Goal: Complete application form: Complete application form

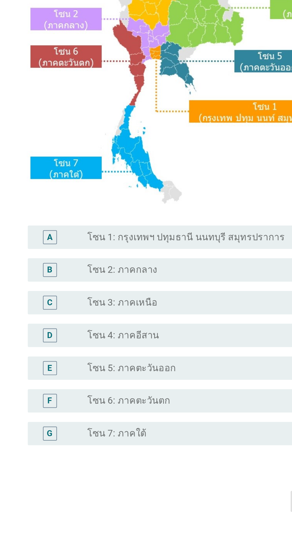
click at [159, 308] on div "radio_button_unchecked โซน 2: ภาคกลาง" at bounding box center [161, 304] width 128 height 7
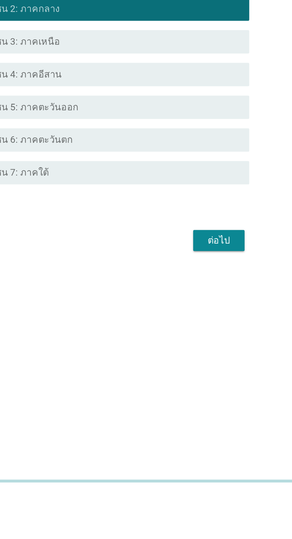
scroll to position [14, 0]
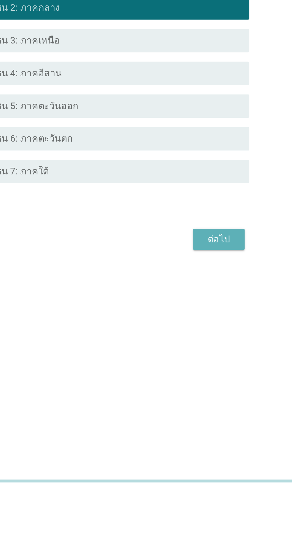
click at [214, 412] on div "ต่อไป" at bounding box center [213, 408] width 17 height 7
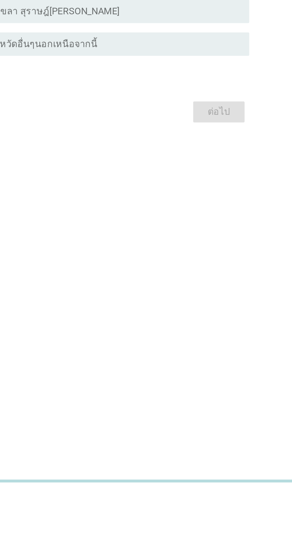
scroll to position [0, 0]
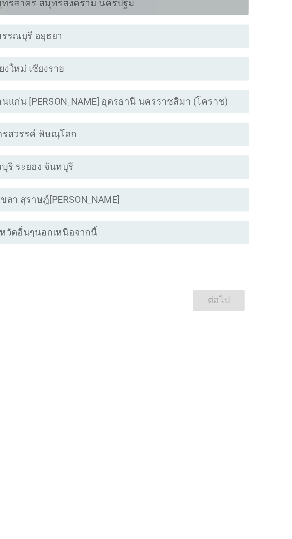
click at [211, 209] on div "radio_button_unchecked สมุทรสาคร สมุทรสงคราม นครปฐม" at bounding box center [158, 206] width 123 height 6
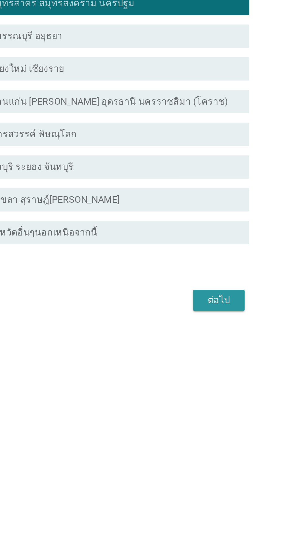
click at [217, 361] on div "ต่อไป" at bounding box center [213, 357] width 17 height 7
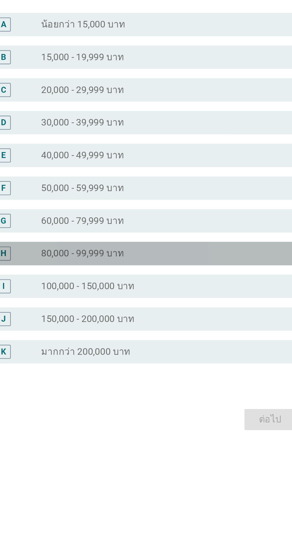
click at [179, 307] on div "radio_button_unchecked 80,000 - 99,999 บาท" at bounding box center [158, 304] width 123 height 6
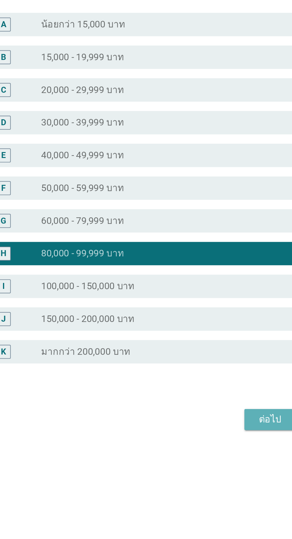
click at [210, 392] on div "ต่อไป" at bounding box center [213, 388] width 17 height 7
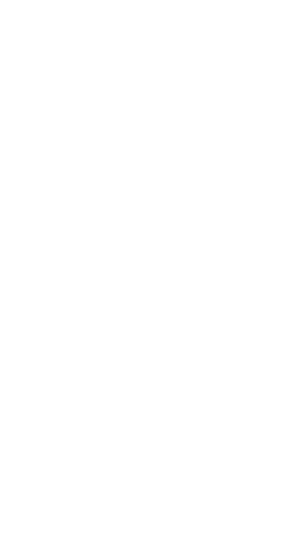
scroll to position [14, 0]
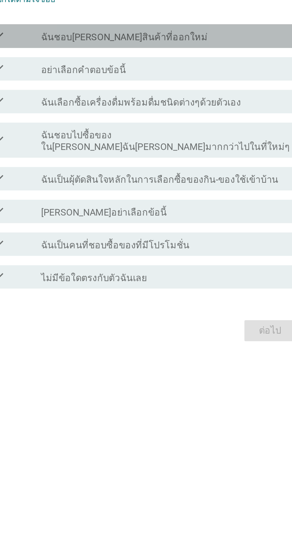
click at [189, 206] on div "check_box_outline_blank ฉันชอบ[PERSON_NAME]สินค้าที่ออกใหม่" at bounding box center [161, 202] width 128 height 7
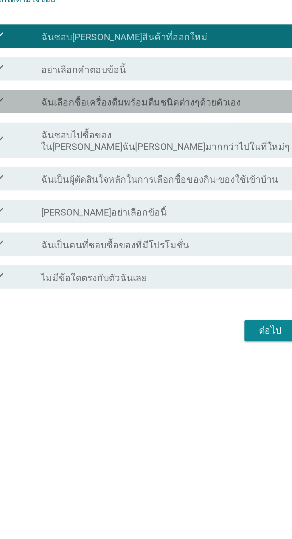
click at [205, 239] on div "check_box_outline_blank ฉันเลือกซื้อเครื่องดื่มพร้อมดื่มชนิดต่างๆด้วยตัวเอง" at bounding box center [161, 235] width 128 height 7
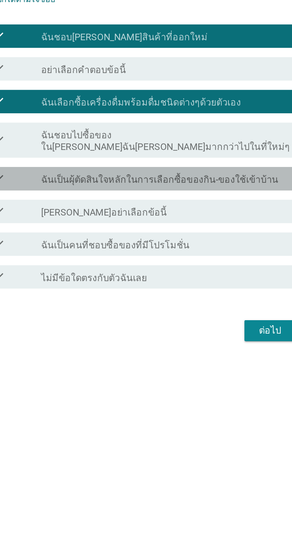
click at [191, 279] on label "ฉันเป็นผุ้ตัดสินใจหลักในการเลือกซื้อของกิน-ของใช้เข้าบ้าน" at bounding box center [157, 276] width 121 height 6
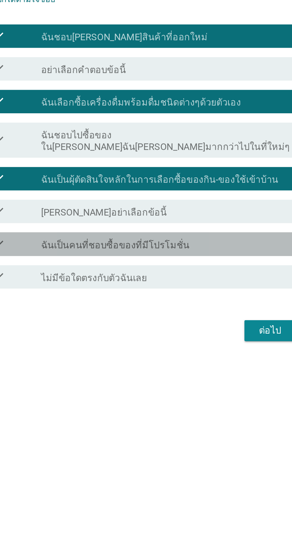
click at [198, 312] on div "check_box_outline_blank ฉันเป็นคนที่ชอบซื้อของที่มีโปรโมชั่น" at bounding box center [161, 308] width 128 height 7
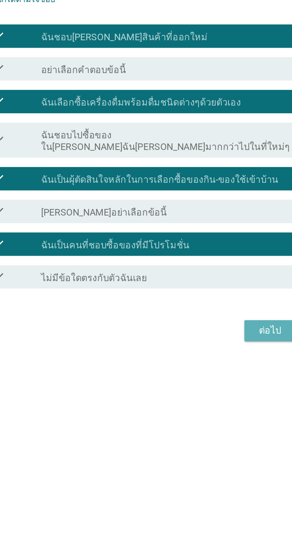
click at [214, 356] on div "ต่อไป" at bounding box center [213, 352] width 17 height 7
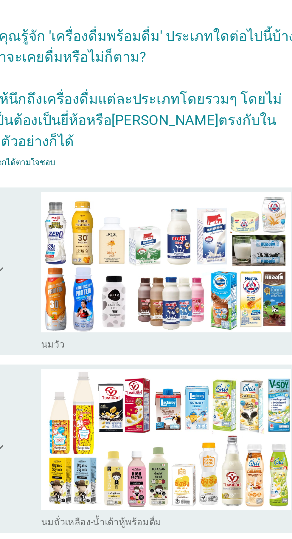
scroll to position [0, 0]
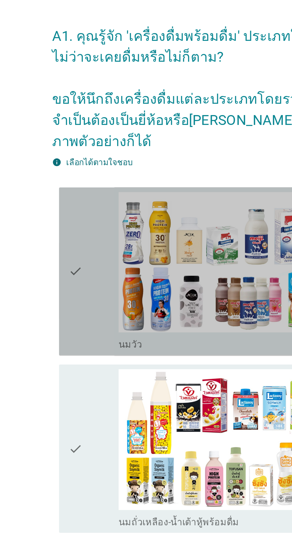
click at [77, 164] on icon "check" at bounding box center [74, 158] width 7 height 81
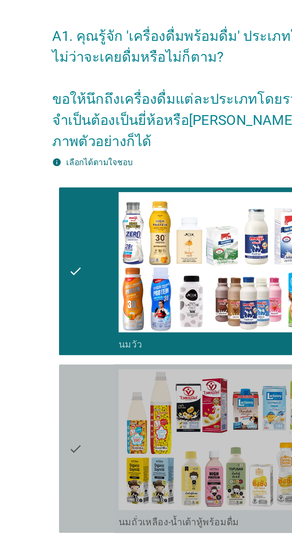
click at [81, 244] on div "check" at bounding box center [84, 248] width 26 height 81
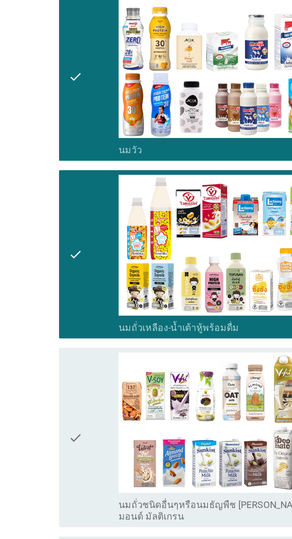
click at [81, 327] on div "check" at bounding box center [84, 342] width 26 height 87
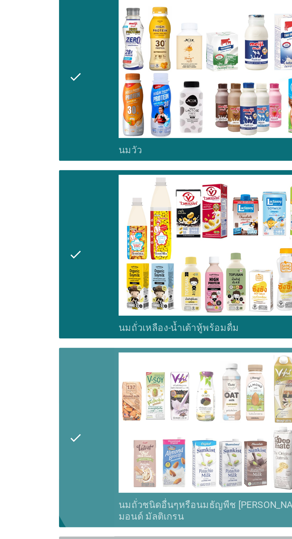
click at [81, 401] on div "check" at bounding box center [84, 435] width 26 height 81
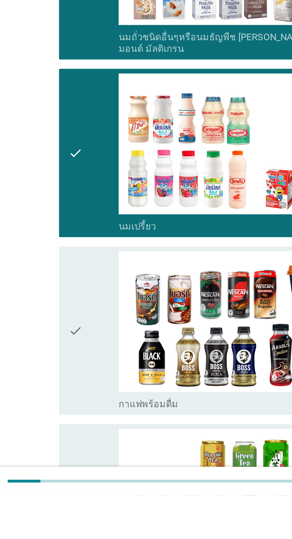
scroll to position [77, 0]
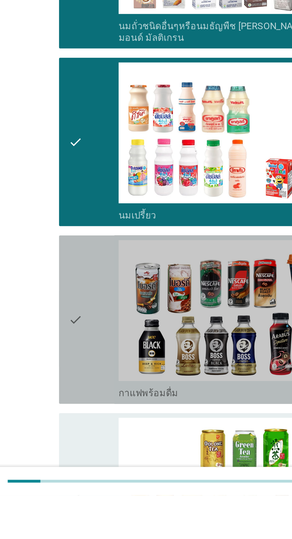
click at [81, 444] on div "check" at bounding box center [84, 449] width 26 height 81
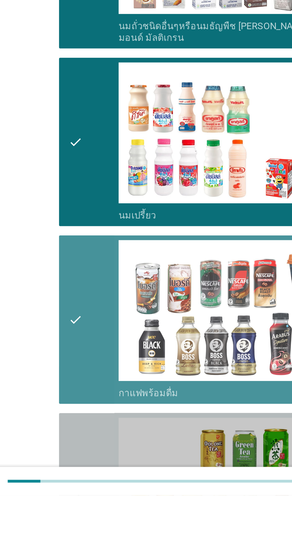
click at [78, 518] on div "check" at bounding box center [84, 540] width 26 height 81
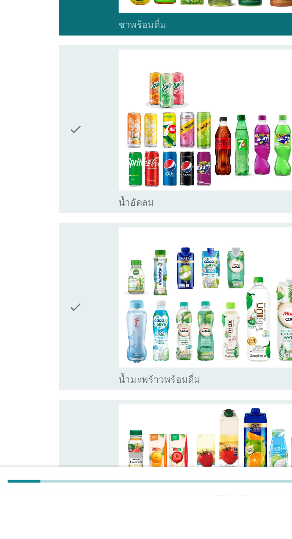
scroll to position [356, 0]
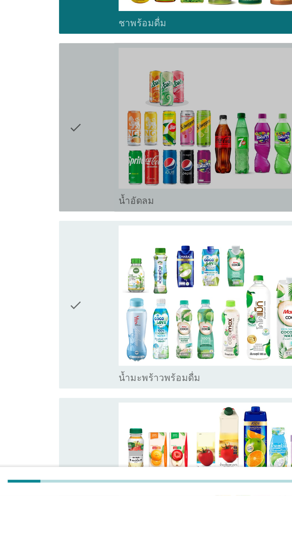
click at [76, 371] on icon "check" at bounding box center [74, 351] width 7 height 81
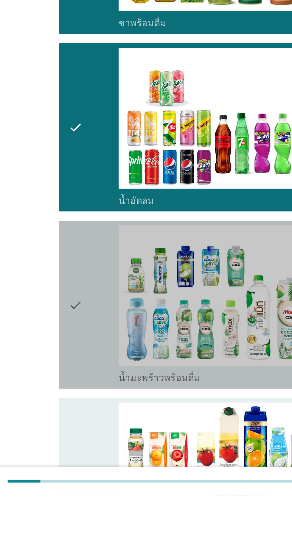
click at [79, 439] on div "check" at bounding box center [84, 441] width 26 height 81
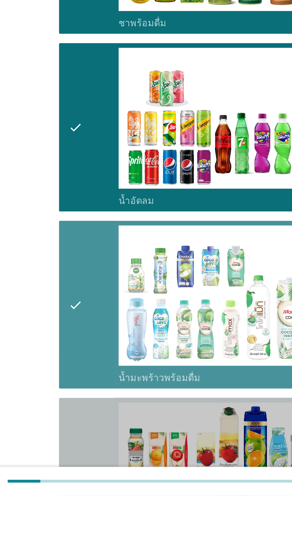
click at [78, 509] on icon "check" at bounding box center [74, 532] width 7 height 81
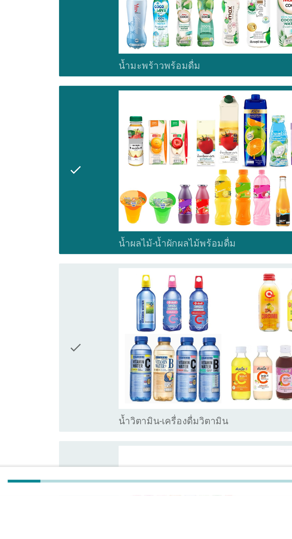
scroll to position [515, 0]
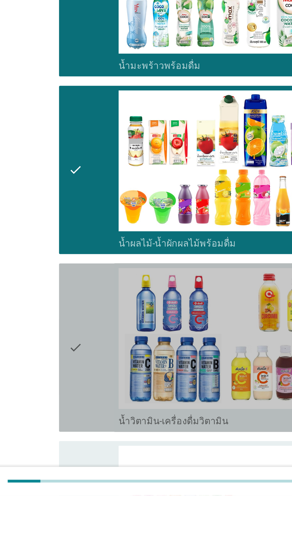
click at [77, 451] on icon "check" at bounding box center [74, 463] width 7 height 81
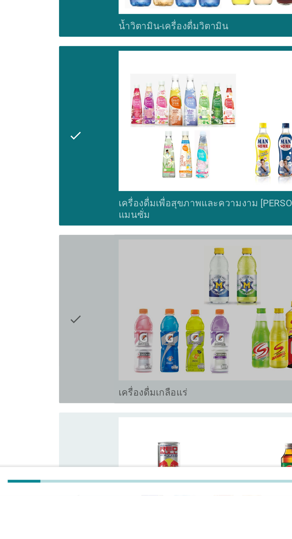
click at [81, 435] on div "check" at bounding box center [84, 449] width 26 height 81
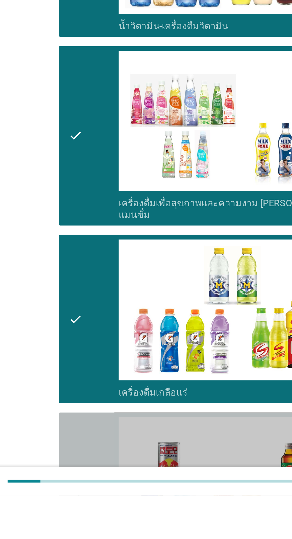
click at [72, 518] on icon "check" at bounding box center [74, 539] width 7 height 81
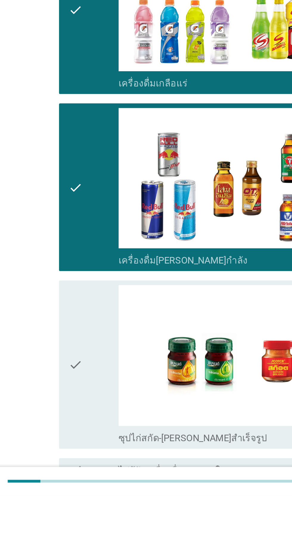
scroll to position [878, 0]
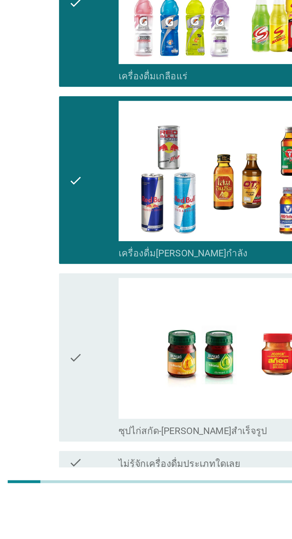
click at [81, 456] on div "check" at bounding box center [84, 468] width 26 height 81
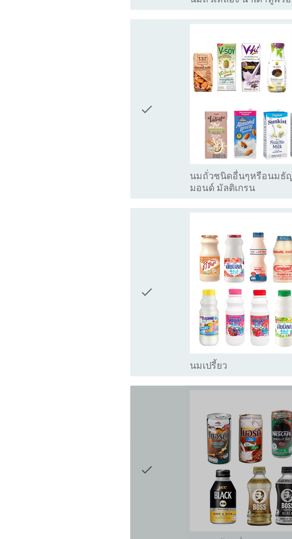
click at [70, 457] on div "check check_box_outline_blank กาแฟพร้อมดื่ม" at bounding box center [148, 483] width 163 height 86
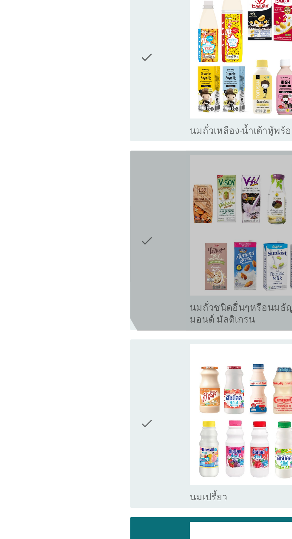
click at [83, 302] on div "check" at bounding box center [84, 299] width 26 height 87
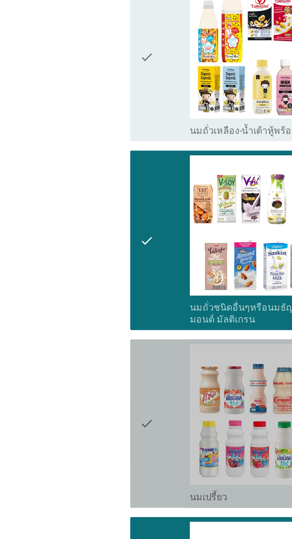
click at [77, 365] on icon "check" at bounding box center [74, 392] width 7 height 81
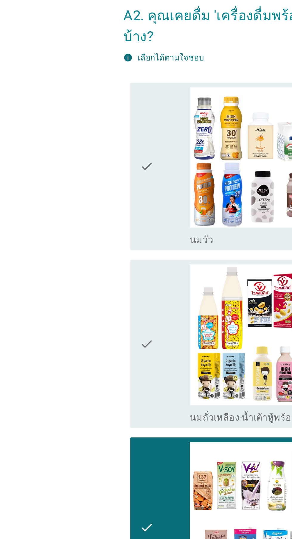
click at [79, 122] on div "check" at bounding box center [84, 115] width 26 height 81
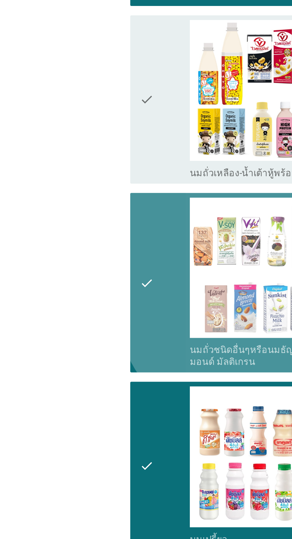
scroll to position [85, 0]
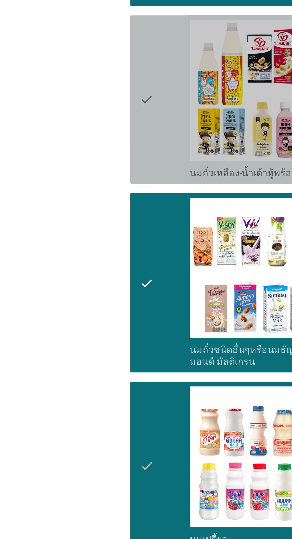
click at [76, 129] on icon "check" at bounding box center [74, 120] width 7 height 81
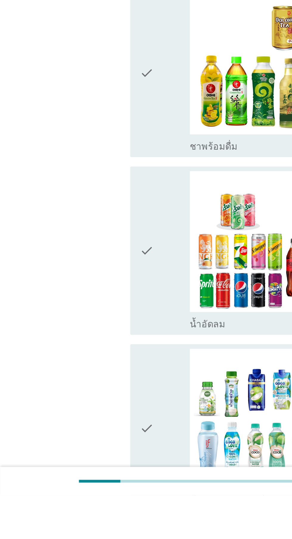
scroll to position [250, 0]
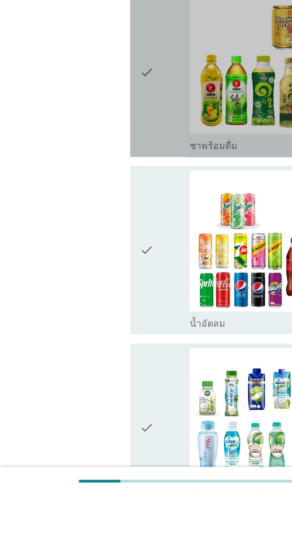
click at [81, 339] on div "check" at bounding box center [84, 323] width 26 height 81
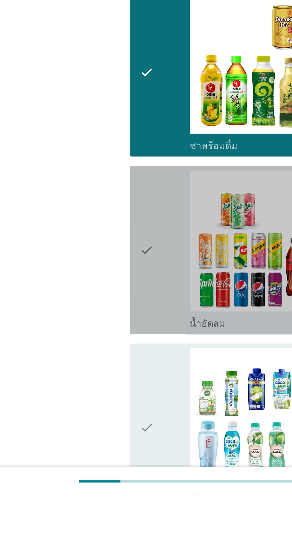
click at [79, 393] on div "check" at bounding box center [84, 413] width 26 height 81
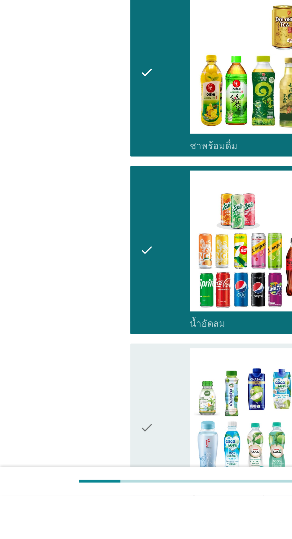
click at [77, 486] on icon "check" at bounding box center [74, 504] width 7 height 81
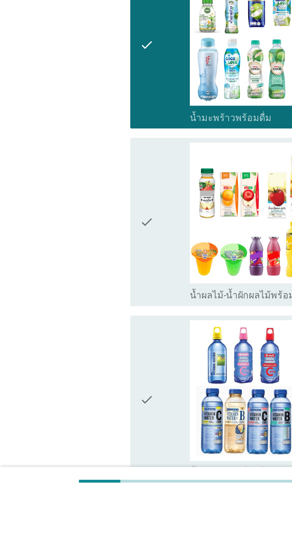
scroll to position [446, 0]
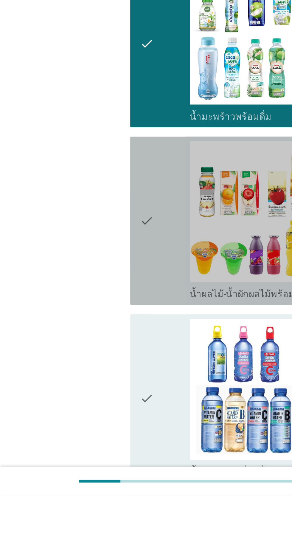
click at [84, 409] on div "check" at bounding box center [84, 398] width 26 height 81
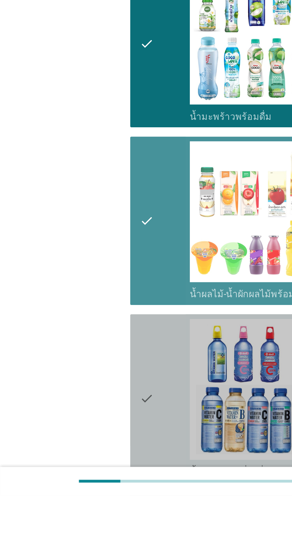
click at [70, 473] on div "check check_box_outline_blank น้ำวิตามิน-เครื่องดื่มวิตามิน" at bounding box center [148, 490] width 163 height 86
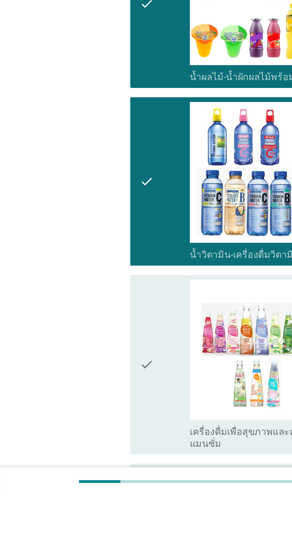
scroll to position [557, 0]
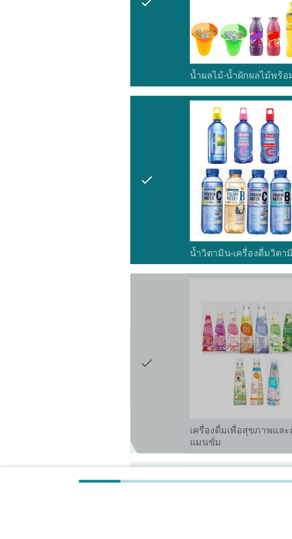
click at [79, 458] on div "check" at bounding box center [84, 471] width 26 height 87
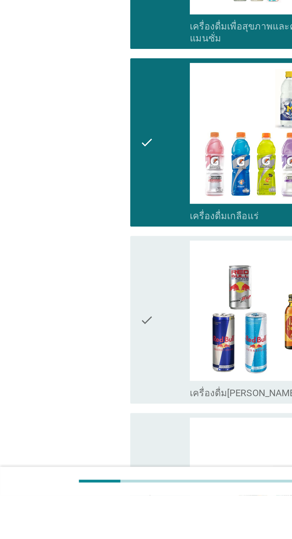
scroll to position [764, 0]
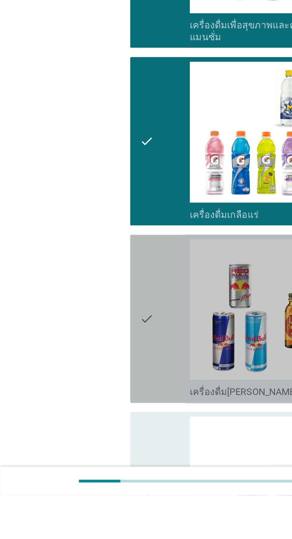
click at [81, 443] on div "check" at bounding box center [84, 449] width 26 height 81
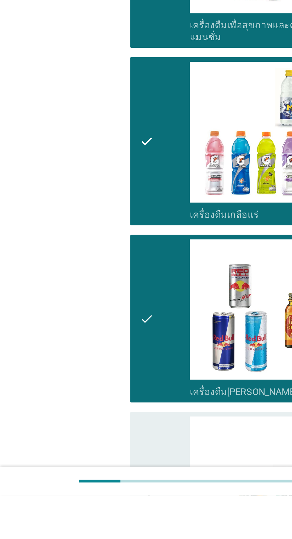
click at [76, 509] on icon "check" at bounding box center [74, 539] width 7 height 81
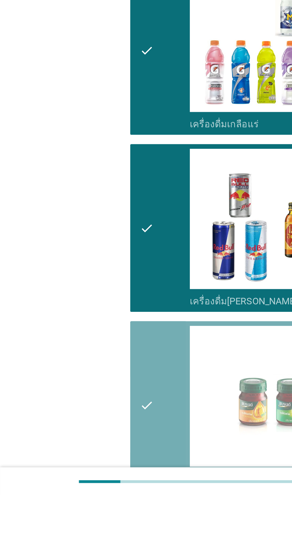
scroll to position [835, 0]
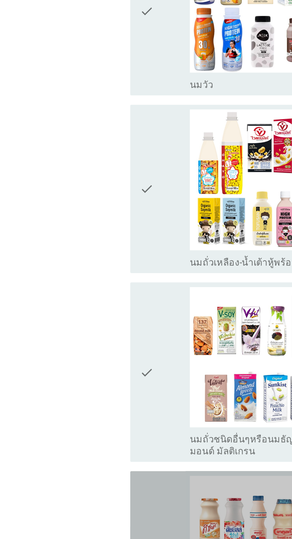
scroll to position [0, 0]
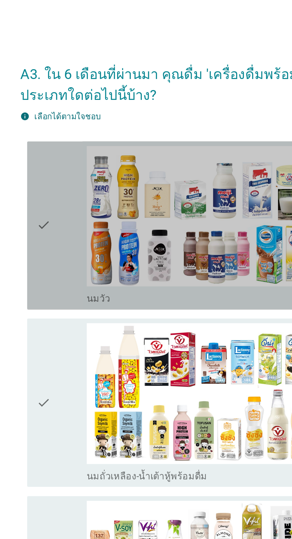
click at [88, 124] on div "check" at bounding box center [84, 115] width 26 height 81
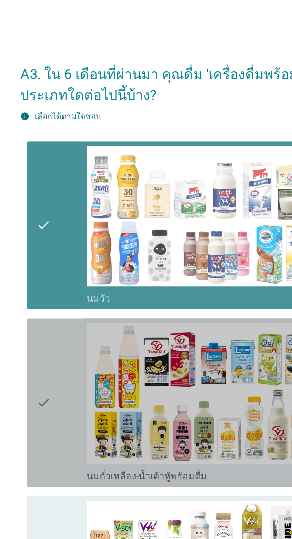
click at [81, 197] on div "check" at bounding box center [84, 205] width 26 height 81
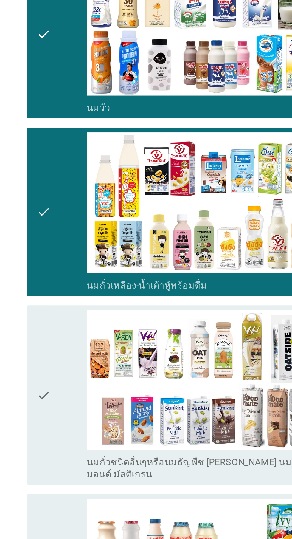
click at [82, 292] on div "check" at bounding box center [84, 299] width 26 height 87
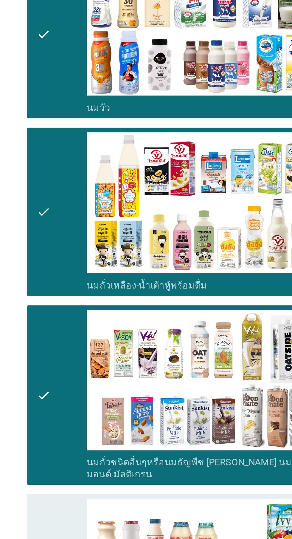
click at [81, 354] on div "check" at bounding box center [84, 392] width 26 height 81
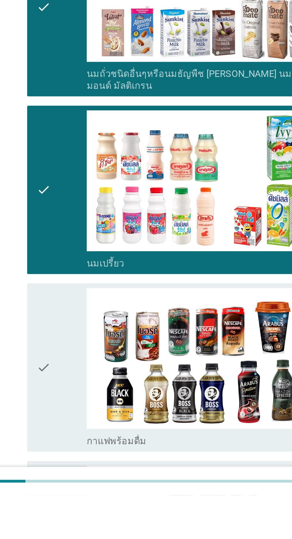
scroll to position [11, 0]
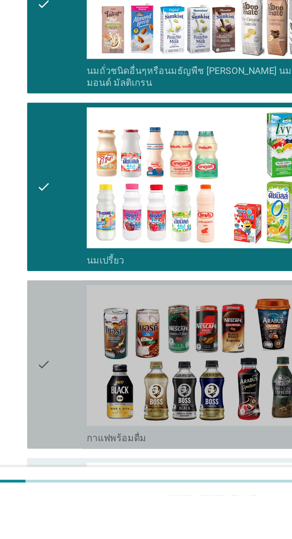
click at [81, 466] on div "check" at bounding box center [84, 472] width 26 height 81
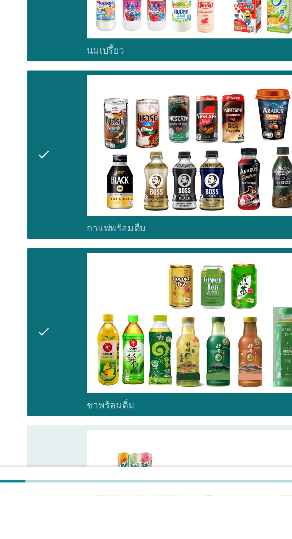
scroll to position [118, 0]
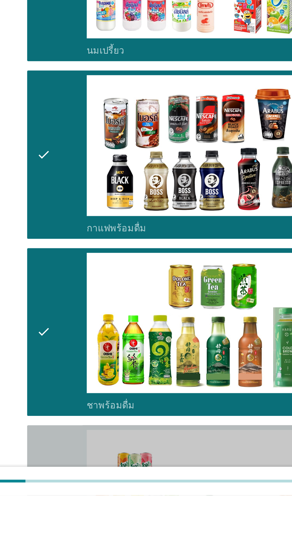
click at [82, 526] on div "check" at bounding box center [84, 546] width 26 height 81
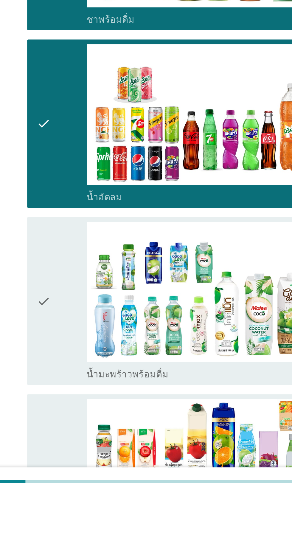
scroll to position [315, 0]
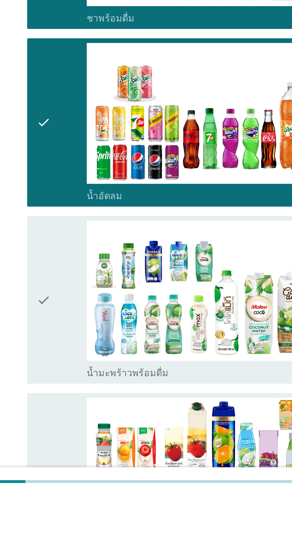
click at [82, 447] on div "check" at bounding box center [84, 439] width 26 height 81
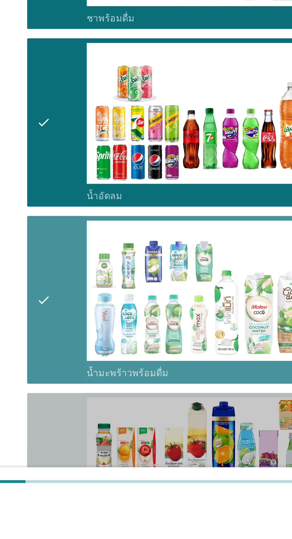
click at [81, 509] on div "check" at bounding box center [84, 529] width 26 height 81
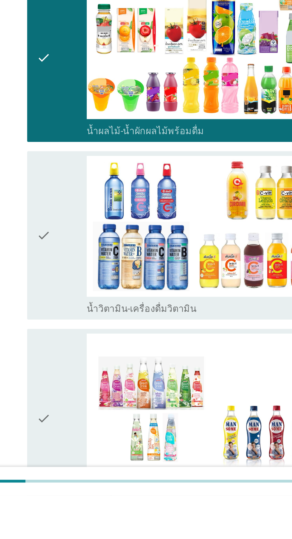
scroll to position [534, 0]
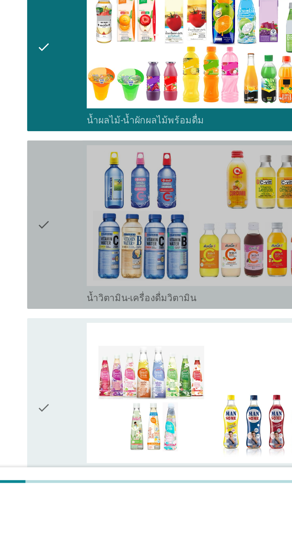
click at [81, 404] on div "check" at bounding box center [84, 401] width 26 height 81
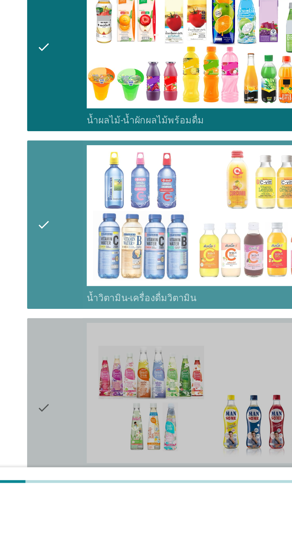
click at [76, 477] on icon "check" at bounding box center [74, 494] width 7 height 87
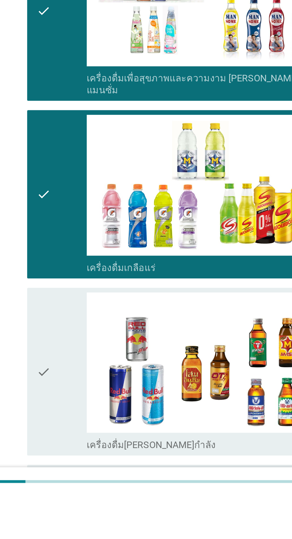
scroll to position [741, 0]
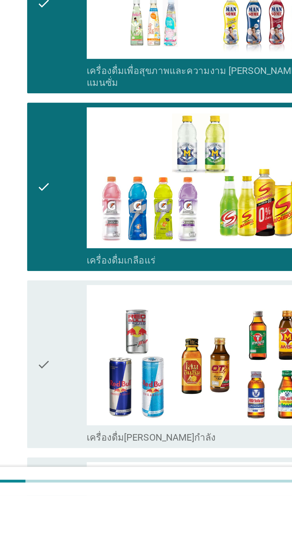
click at [81, 460] on div "check" at bounding box center [84, 472] width 26 height 81
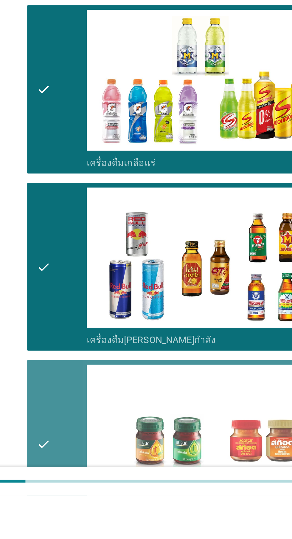
scroll to position [835, 0]
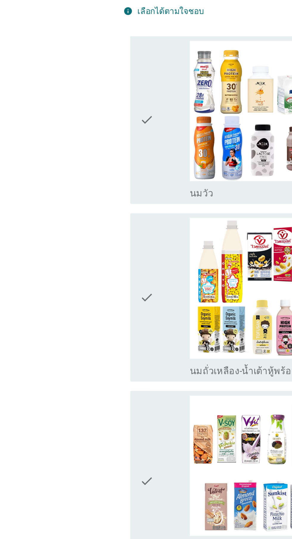
scroll to position [0, 0]
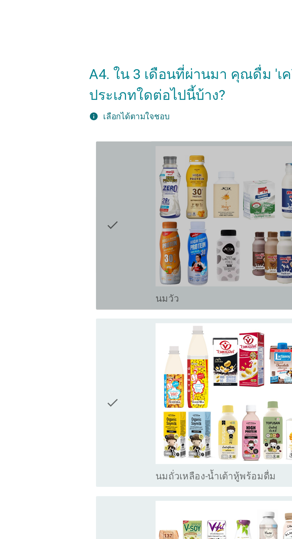
click at [82, 129] on div "check" at bounding box center [84, 115] width 26 height 81
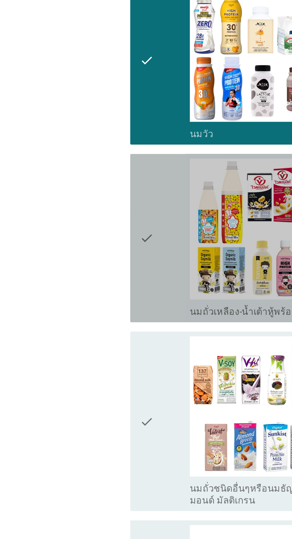
click at [85, 224] on div "check" at bounding box center [84, 205] width 26 height 81
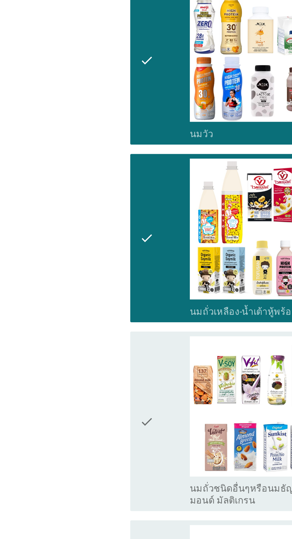
click at [80, 288] on div "check" at bounding box center [84, 299] width 26 height 87
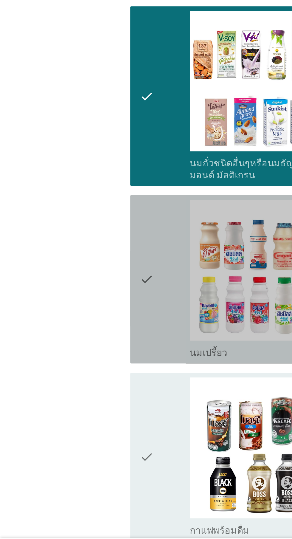
click at [90, 392] on div "check" at bounding box center [84, 392] width 26 height 81
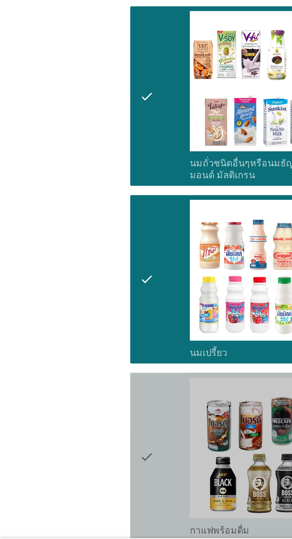
click at [78, 457] on icon "check" at bounding box center [74, 483] width 7 height 81
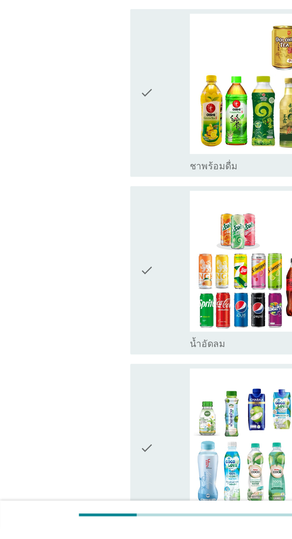
scroll to position [256, 0]
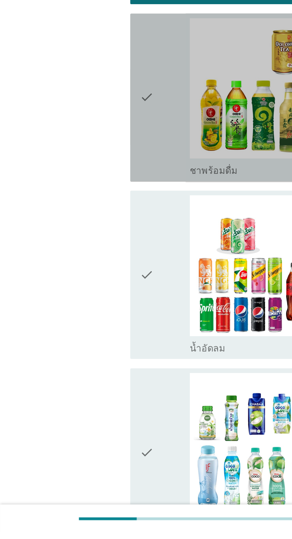
click at [79, 344] on div "check" at bounding box center [84, 317] width 26 height 81
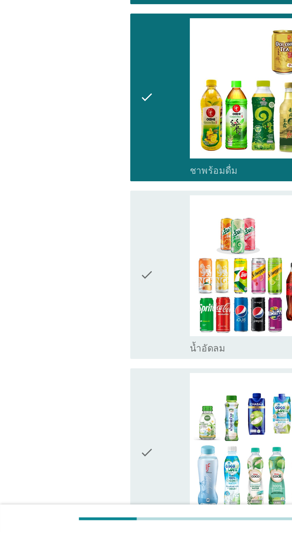
click at [80, 483] on div "check" at bounding box center [84, 498] width 26 height 81
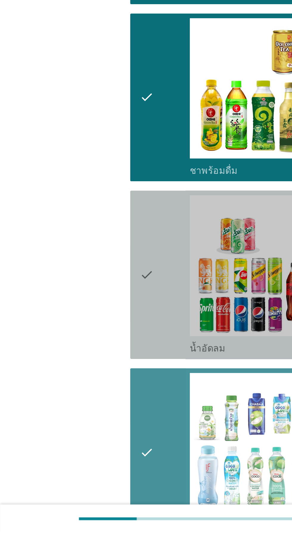
click at [85, 422] on div "check" at bounding box center [84, 407] width 26 height 81
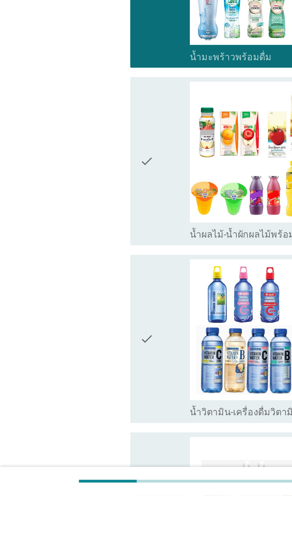
scroll to position [478, 0]
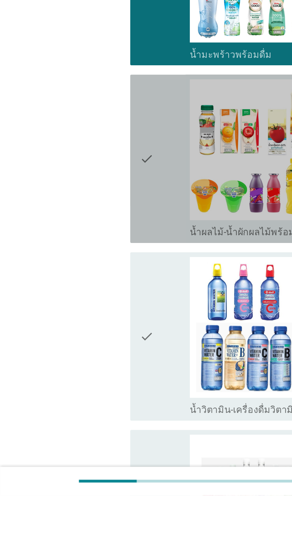
click at [84, 381] on div "check" at bounding box center [84, 367] width 26 height 81
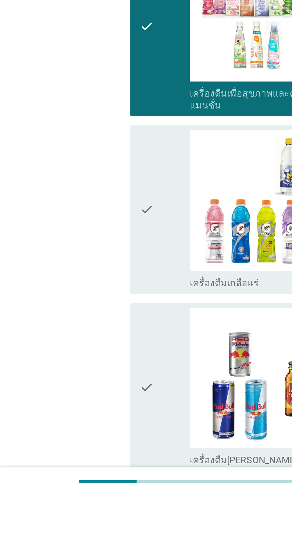
scroll to position [730, 0]
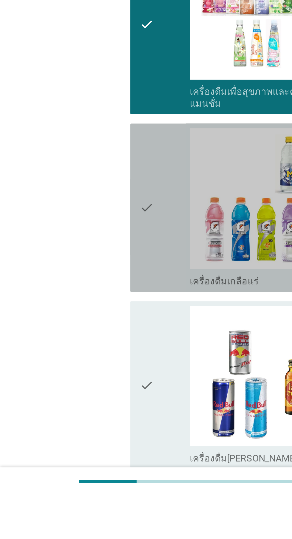
click at [86, 399] on div "check" at bounding box center [84, 392] width 26 height 81
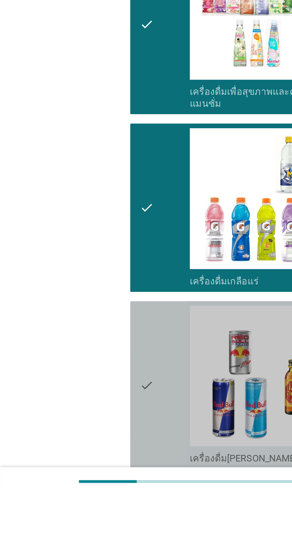
click at [78, 484] on div "check" at bounding box center [84, 483] width 26 height 81
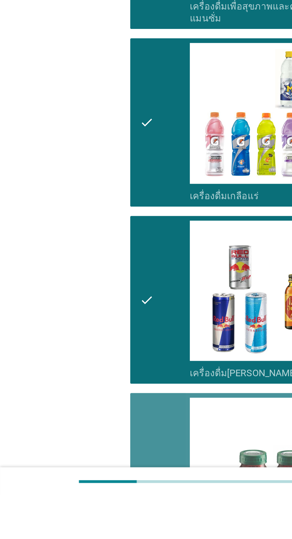
scroll to position [835, 0]
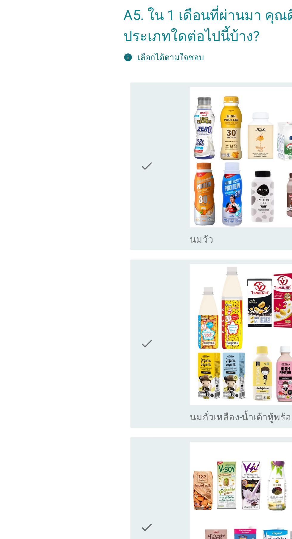
scroll to position [0, 0]
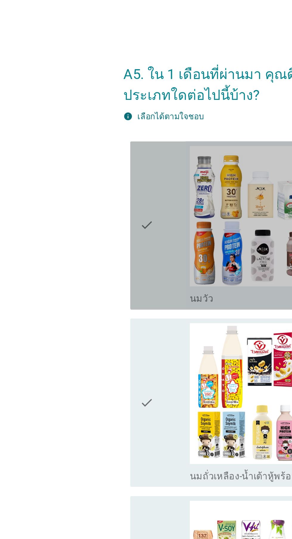
click at [85, 126] on div "check" at bounding box center [84, 115] width 26 height 81
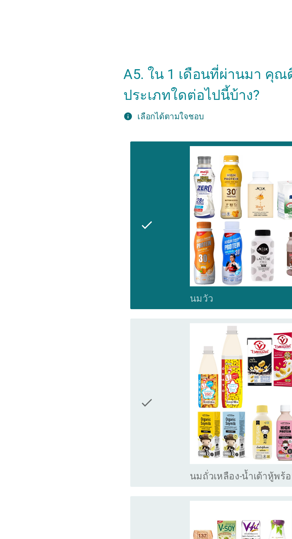
click at [71, 188] on div "check check_box_outline_blank นมถั่วเหลือง-น้ำเต้าหู้พร้อมดื่ม" at bounding box center [148, 206] width 163 height 86
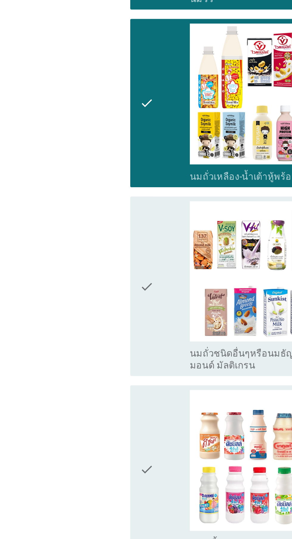
click at [86, 310] on div "check" at bounding box center [84, 299] width 26 height 87
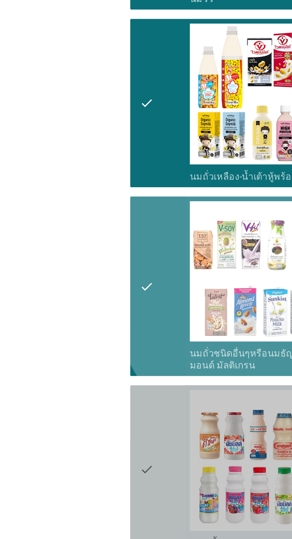
click at [79, 365] on div "check" at bounding box center [84, 392] width 26 height 81
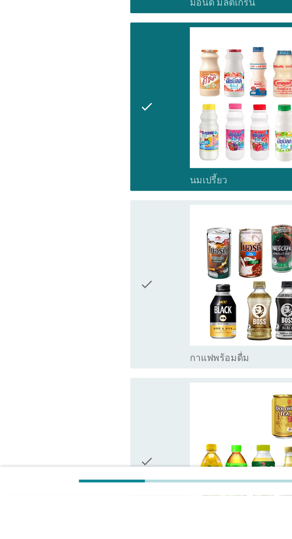
click at [75, 500] on icon "check" at bounding box center [74, 522] width 7 height 81
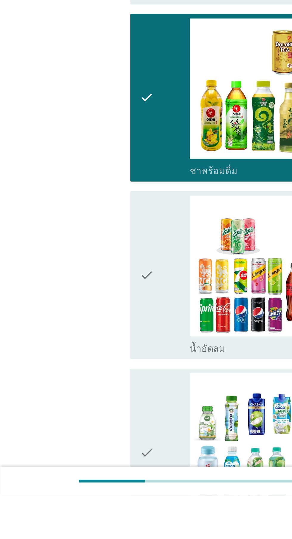
scroll to position [239, 0]
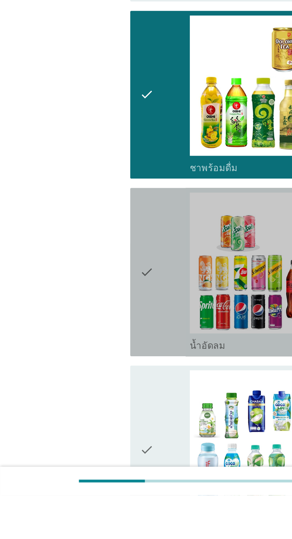
click at [81, 441] on div "check" at bounding box center [84, 425] width 26 height 81
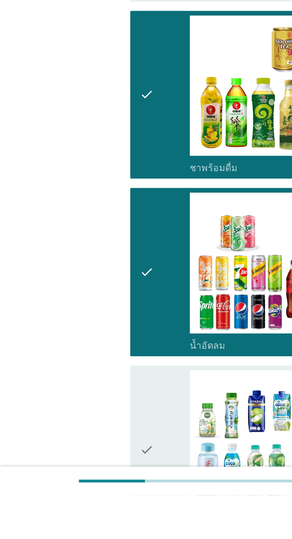
click at [75, 497] on icon "check" at bounding box center [74, 515] width 7 height 81
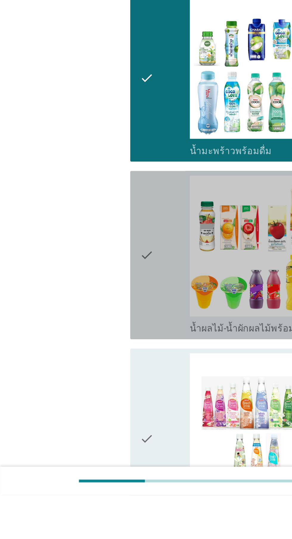
scroll to position [429, 0]
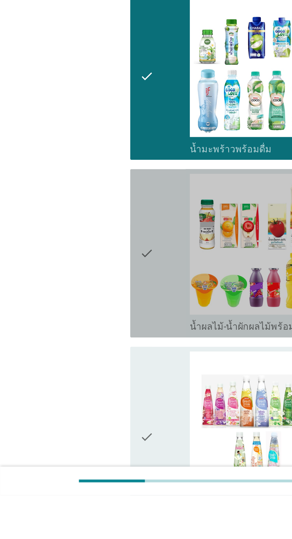
click at [84, 425] on div "check" at bounding box center [84, 415] width 26 height 81
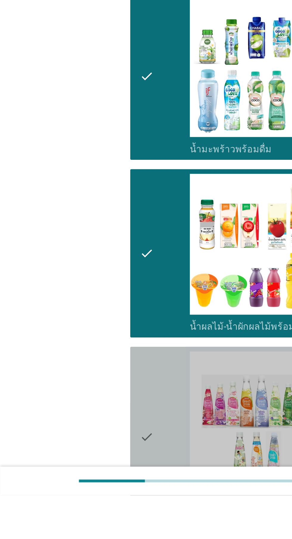
click at [78, 489] on icon "check" at bounding box center [74, 509] width 7 height 87
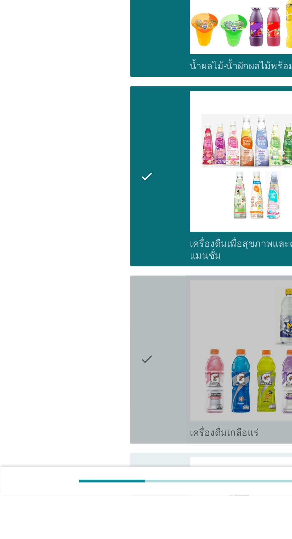
click at [84, 466] on div "check" at bounding box center [84, 469] width 26 height 81
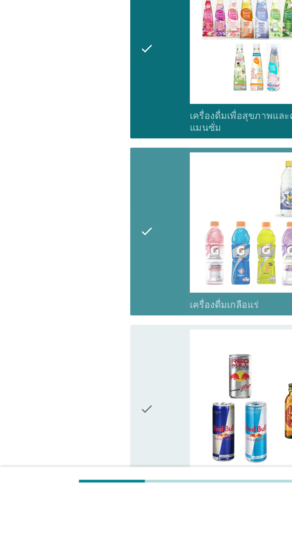
scroll to position [744, 0]
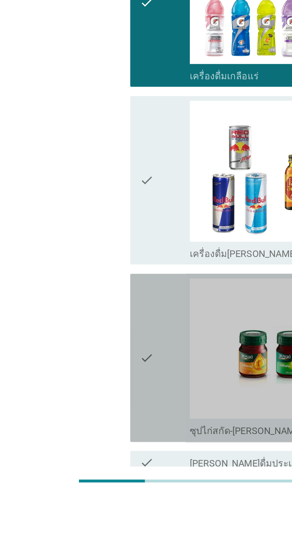
click at [86, 465] on div "check" at bounding box center [84, 469] width 26 height 81
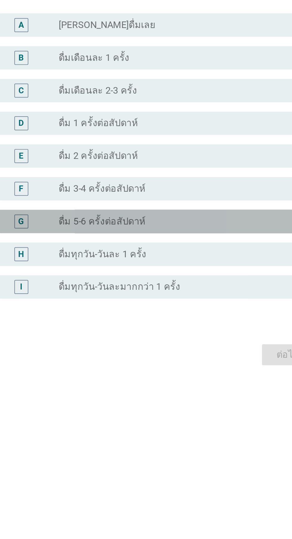
scroll to position [14, 0]
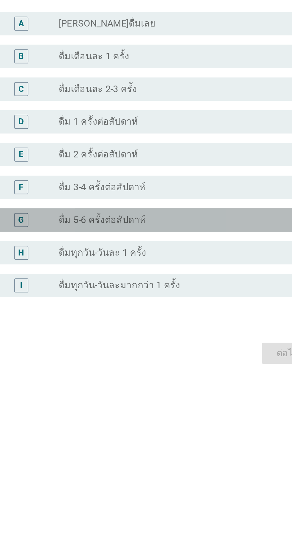
click at [168, 358] on div "radio_button_unchecked ดื่ม 5-6 ครั้งต่อสัปดาห์" at bounding box center [158, 355] width 123 height 6
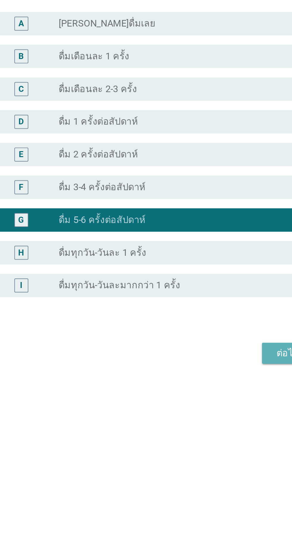
click at [204, 428] on button "ต่อไป" at bounding box center [214, 422] width 26 height 11
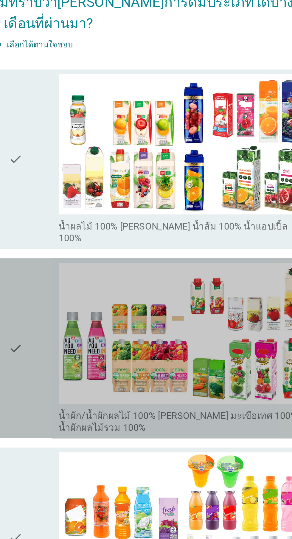
scroll to position [0, 0]
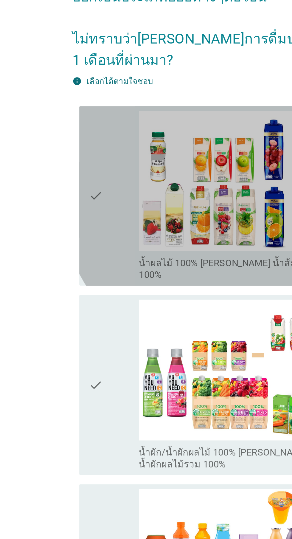
click at [83, 179] on div "check" at bounding box center [84, 150] width 26 height 87
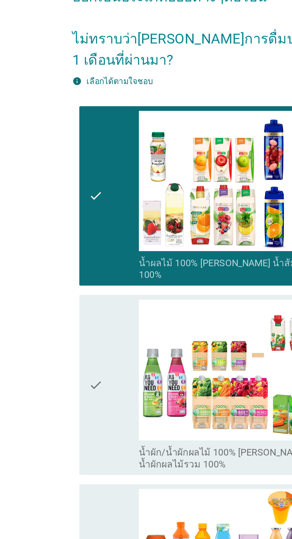
click at [81, 246] on div "check" at bounding box center [84, 246] width 26 height 87
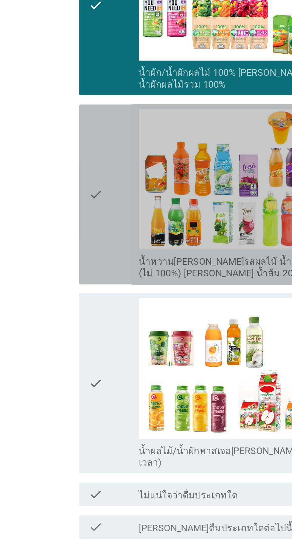
click at [84, 358] on div "check" at bounding box center [84, 343] width 26 height 87
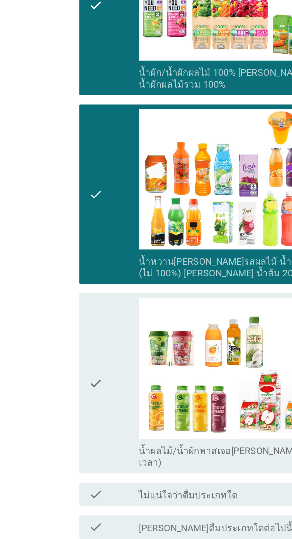
click at [79, 427] on div "check" at bounding box center [84, 439] width 26 height 87
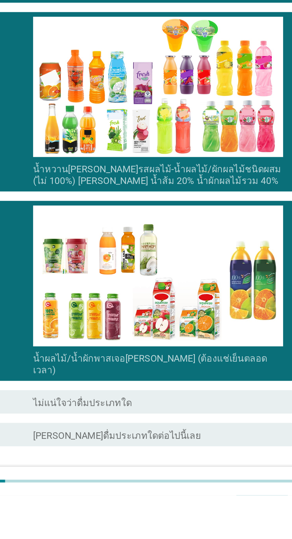
scroll to position [5, 0]
click at [209, 534] on div "ต่อไป" at bounding box center [213, 535] width 17 height 7
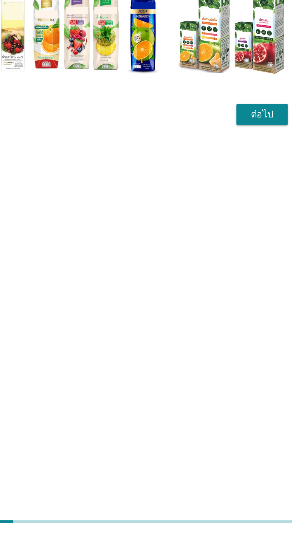
scroll to position [14, 0]
click at [217, 328] on div "ต่อไป" at bounding box center [213, 324] width 17 height 7
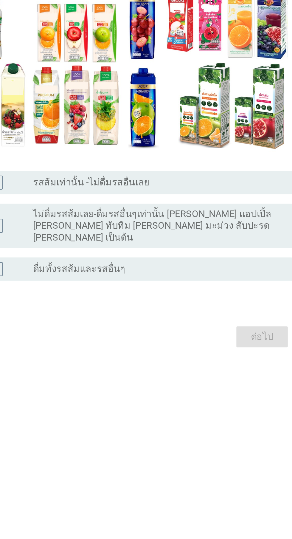
scroll to position [53, 0]
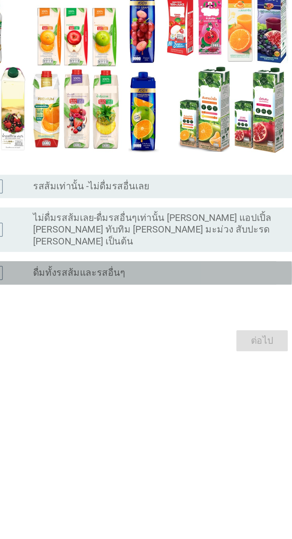
click at [173, 324] on div "radio_button_unchecked ดื่มทั้งรสส้มและรสอื่นๆ" at bounding box center [158, 327] width 123 height 6
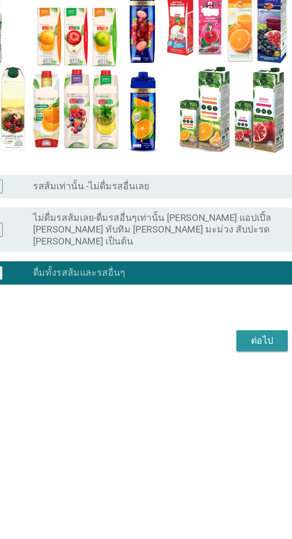
click at [211, 358] on div "ต่อไป" at bounding box center [213, 361] width 17 height 7
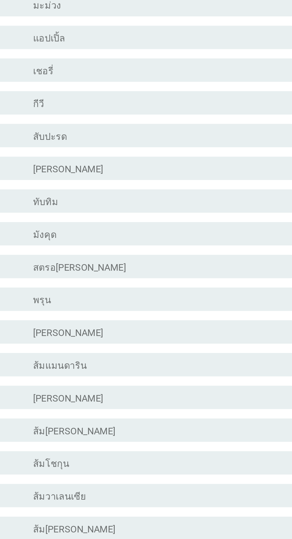
scroll to position [0, 0]
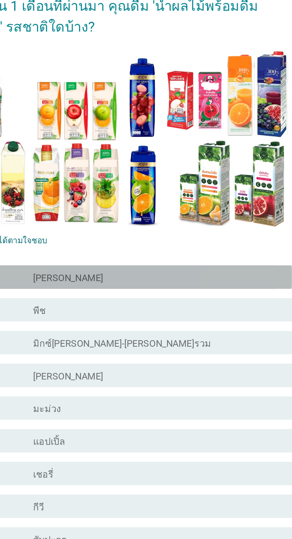
click at [182, 179] on div "check_box_outline_blank [PERSON_NAME]" at bounding box center [161, 176] width 128 height 7
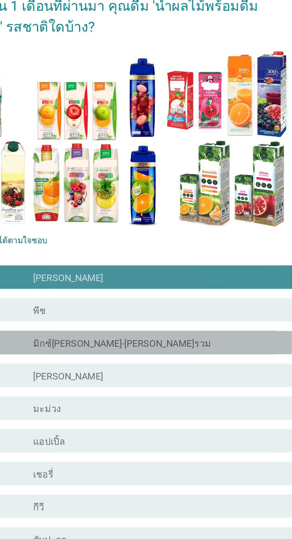
click at [172, 205] on div "check check_box_outline_blank มิกซ์[PERSON_NAME]-[PERSON_NAME]รวม" at bounding box center [148, 210] width 163 height 12
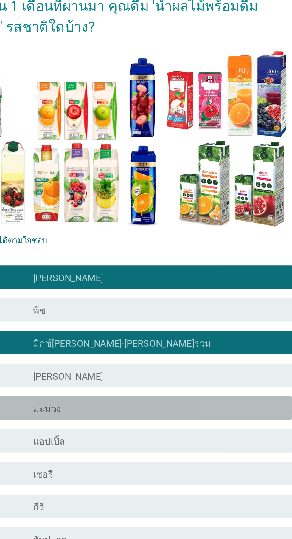
click at [163, 245] on div "check_box_outline_blank มะม่วง" at bounding box center [161, 242] width 128 height 7
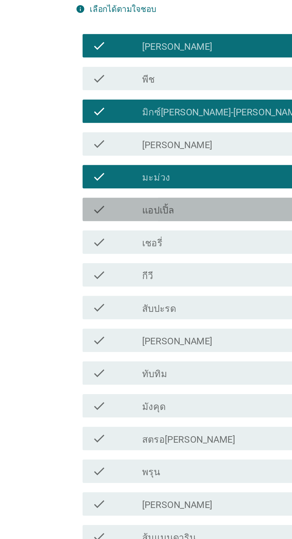
click at [151, 260] on div "check_box_outline_blank แอปเปิ้ล" at bounding box center [161, 259] width 128 height 7
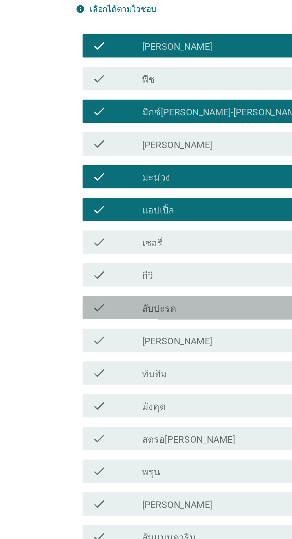
click at [135, 312] on div "check_box_outline_blank สับปะรด" at bounding box center [161, 309] width 128 height 7
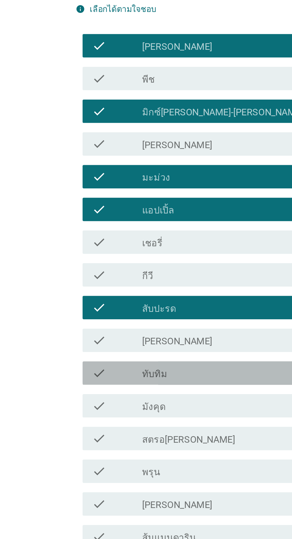
click at [135, 343] on div "check_box_outline_blank ทับทิม" at bounding box center [161, 343] width 128 height 7
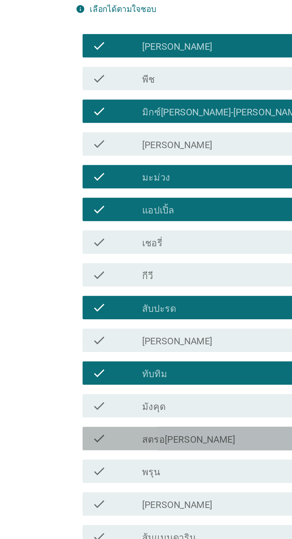
click at [129, 375] on div "check_box_outline_blank สตรอ[PERSON_NAME]" at bounding box center [161, 376] width 128 height 7
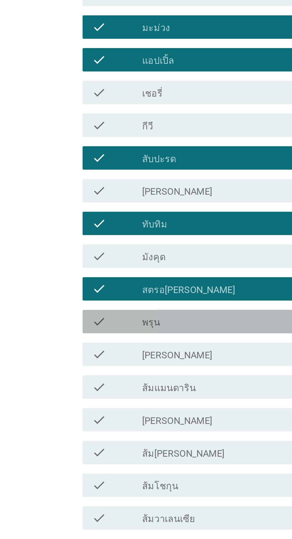
click at [137, 391] on div "check_box_outline_blank พรุน" at bounding box center [161, 393] width 128 height 7
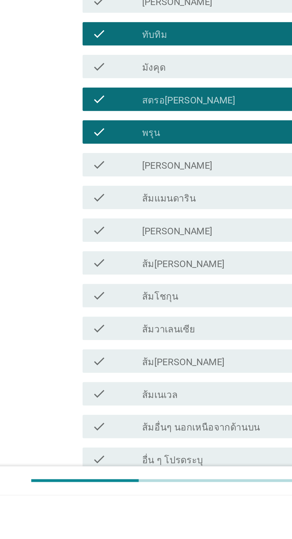
scroll to position [51, 0]
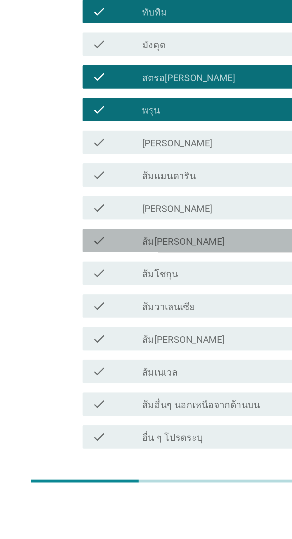
click at [140, 404] on div "check check_box_outline_blank ส้ม[PERSON_NAME]" at bounding box center [148, 409] width 163 height 12
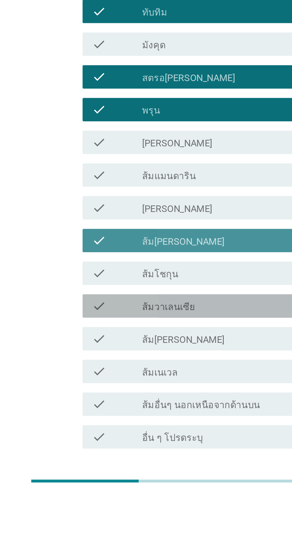
click at [122, 443] on label "ส้มวาเลนเซีย" at bounding box center [110, 443] width 27 height 6
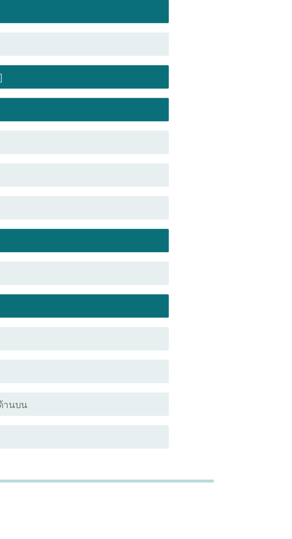
click at [215, 536] on div "ต่อไป" at bounding box center [213, 536] width 17 height 7
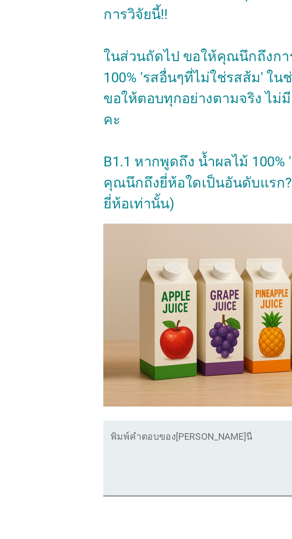
scroll to position [14, 0]
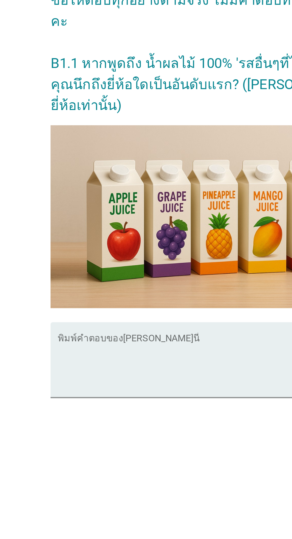
click at [124, 358] on textarea "พิมพ์คำตอบของคุณ ที่นี่" at bounding box center [148, 356] width 163 height 31
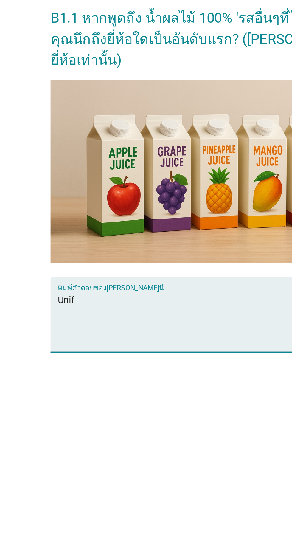
type textarea "Unif"
click at [149, 228] on h2 "[PERSON_NAME]ด้วย คุณผ่านการคัดเลือกให้เข้าร่วมการวิจัยนี้!! ในส่วนถัดไป ขอให้ค…" at bounding box center [146, 166] width 166 height 124
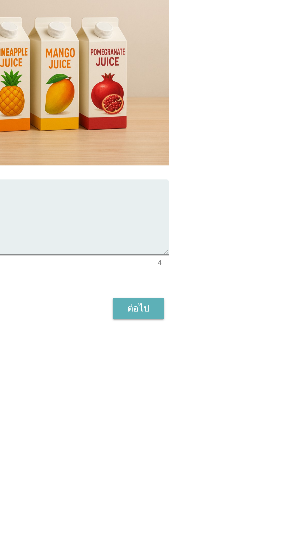
click at [217, 403] on div "ต่อไป" at bounding box center [213, 399] width 17 height 7
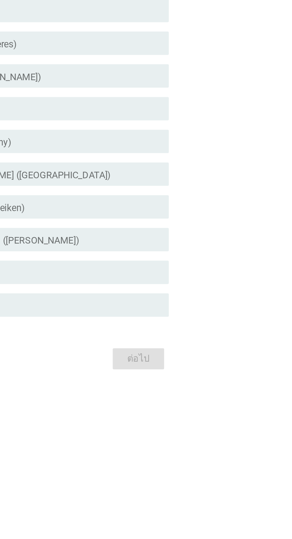
scroll to position [0, 0]
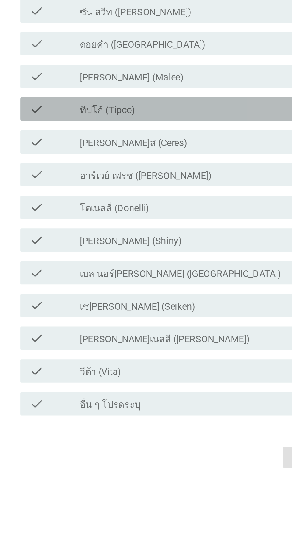
click at [149, 265] on div "check_box_outline_blank ทิปโก้ (Tipco)" at bounding box center [161, 261] width 128 height 7
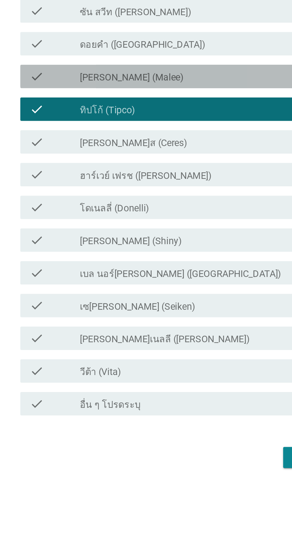
click at [154, 248] on div "check_box_outline_blank [PERSON_NAME] (Malee)" at bounding box center [161, 244] width 128 height 7
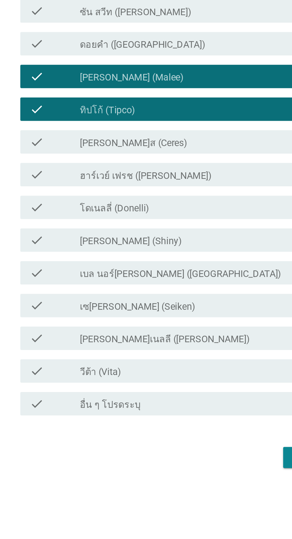
click at [171, 198] on div "check_box_outline_blank [PERSON_NAME]ซี (UFC)" at bounding box center [161, 194] width 128 height 7
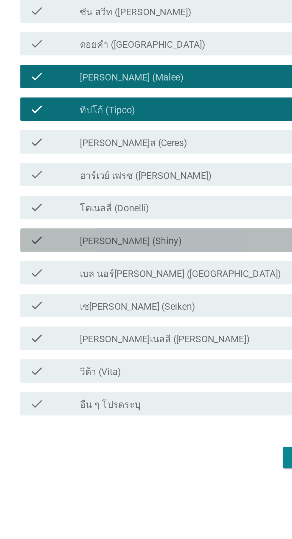
click at [147, 332] on div "check_box_outline_blank [PERSON_NAME] (Shiny)" at bounding box center [161, 328] width 128 height 7
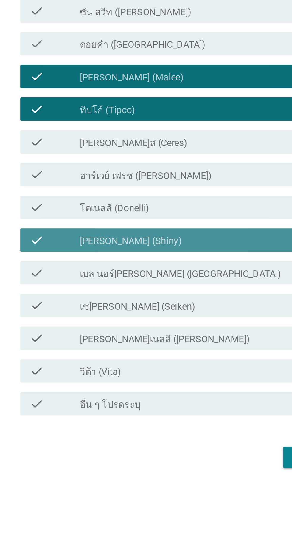
click at [147, 332] on div "check_box_outline_blank [PERSON_NAME] (Shiny)" at bounding box center [161, 328] width 128 height 7
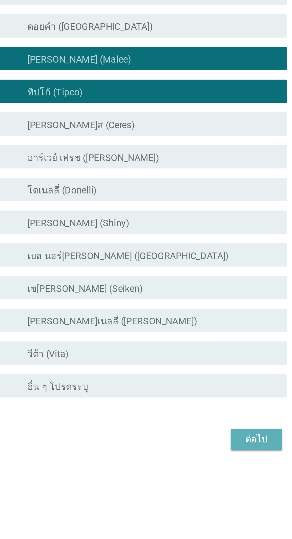
click at [211, 443] on div "ต่อไป" at bounding box center [213, 439] width 17 height 7
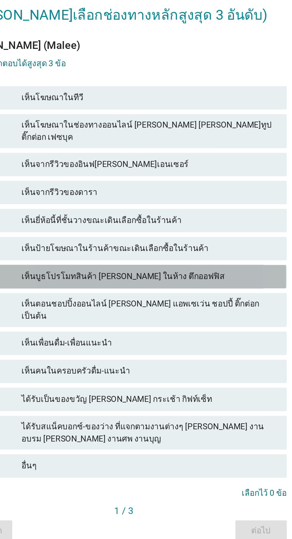
scroll to position [14, 0]
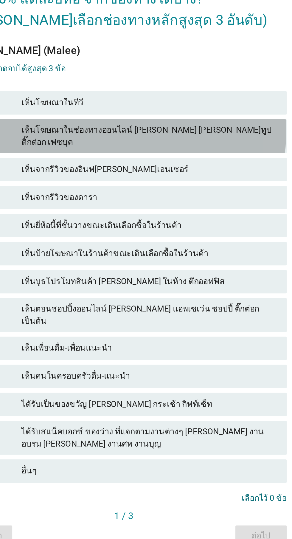
click at [187, 203] on div "เห็นโฆษณาในช่องทางออนไลน์ [PERSON_NAME] [PERSON_NAME]ทูป ติ๊กต่อก เฟซบุค" at bounding box center [159, 197] width 131 height 13
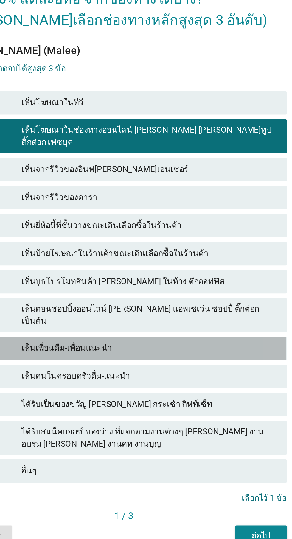
click at [172, 309] on div "เห็นเพื่อนดื่ม-เพื่อนแนะนำ" at bounding box center [159, 305] width 131 height 7
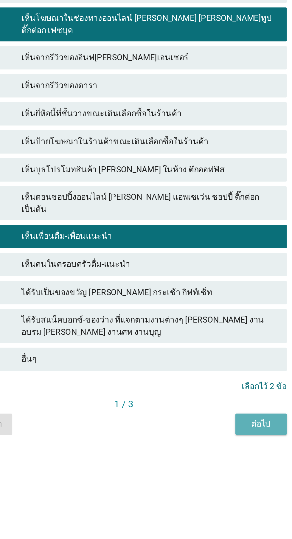
click at [217, 406] on button "ต่อไป" at bounding box center [216, 400] width 26 height 11
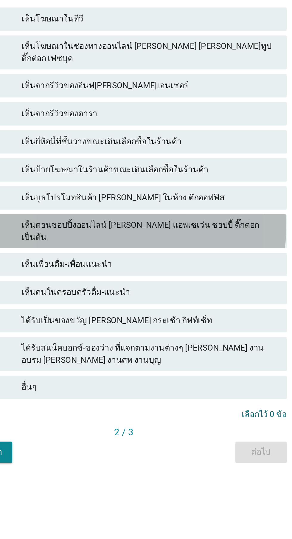
click at [176, 309] on div "เห็นตอนชอปปิ้งออนไลน์ [PERSON_NAME] แอพเซเว่น ชอปปี้ ติ๊กต่อก เป็นต้น" at bounding box center [159, 302] width 131 height 13
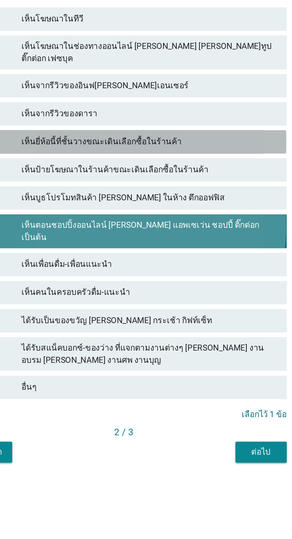
click at [174, 263] on div "check เห็นยี่ห้อนี้ที่ชั้นวางขณะเดินเลือกซื้อในร้านค้า" at bounding box center [146, 257] width 166 height 12
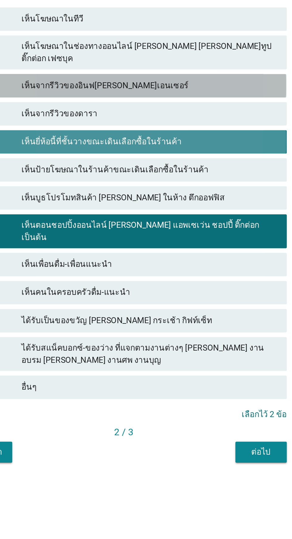
click at [187, 232] on div "เห็นจากรีวิวของอินฟ[PERSON_NAME]เอนเซอร์" at bounding box center [159, 228] width 131 height 7
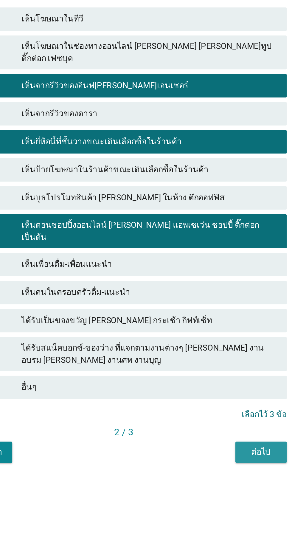
click at [219, 421] on button "ต่อไป" at bounding box center [216, 415] width 26 height 11
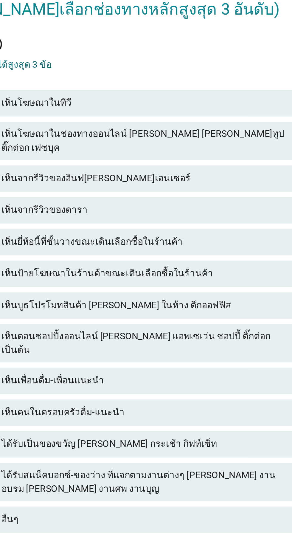
click at [181, 180] on div "info เลือกคําตอบได้สูงสุด 3 ข้อ" at bounding box center [146, 177] width 166 height 6
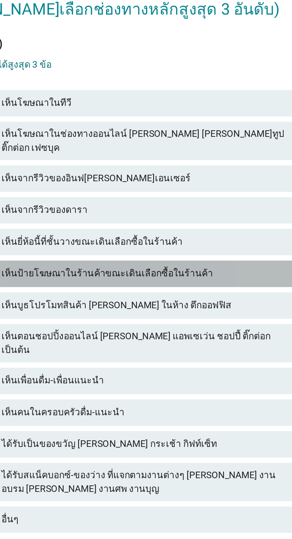
click at [167, 277] on div "check เห็นป้ายโฆษณาในร้านค้าขณะเดินเลือกซื้อในร้านค้า" at bounding box center [146, 271] width 166 height 12
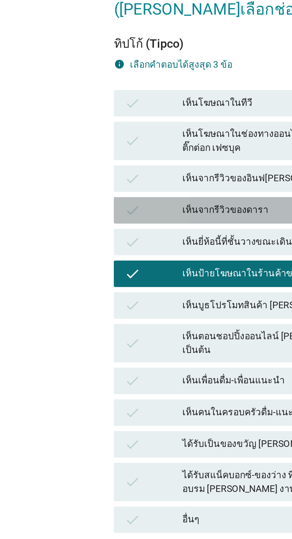
click at [117, 246] on div "เห็นจากรีวิวของดารา" at bounding box center [159, 242] width 131 height 7
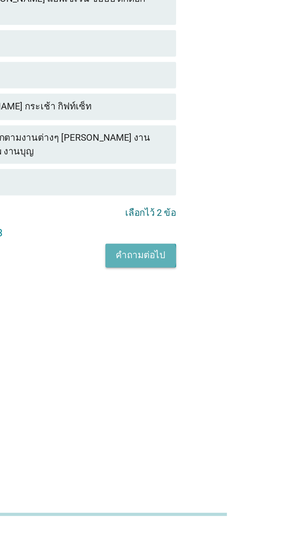
click at [214, 418] on div "คำถามต่อไป" at bounding box center [213, 415] width 22 height 6
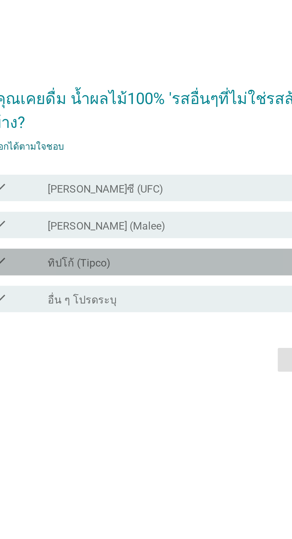
click at [144, 290] on div "check_box_outline_blank ทิปโก้ (Tipco)" at bounding box center [161, 286] width 128 height 7
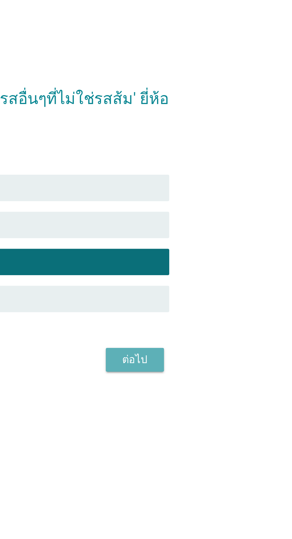
click at [214, 334] on div "ต่อไป" at bounding box center [213, 330] width 17 height 7
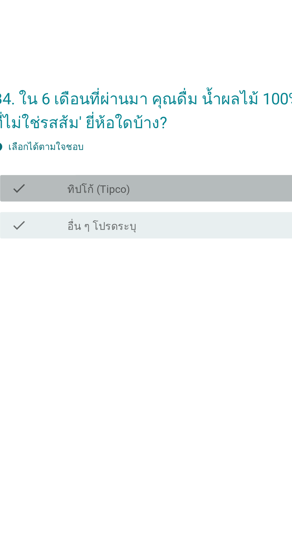
click at [168, 259] on div "check_box ทิปโก้ (Tipco)" at bounding box center [161, 255] width 128 height 7
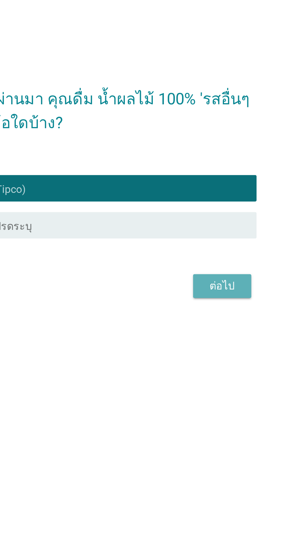
click at [212, 305] on button "ต่อไป" at bounding box center [214, 299] width 26 height 11
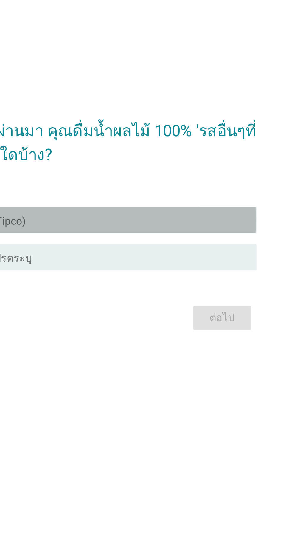
click at [202, 273] on div "check_box ทิปโก้ (Tipco)" at bounding box center [161, 269] width 128 height 7
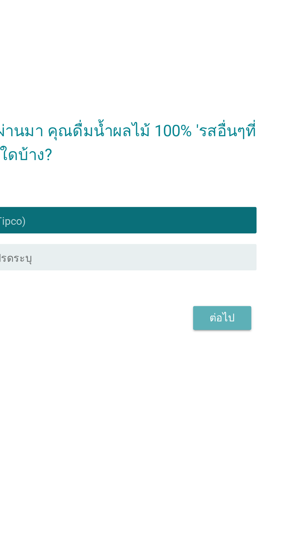
click at [209, 318] on div "ต่อไป" at bounding box center [213, 313] width 17 height 7
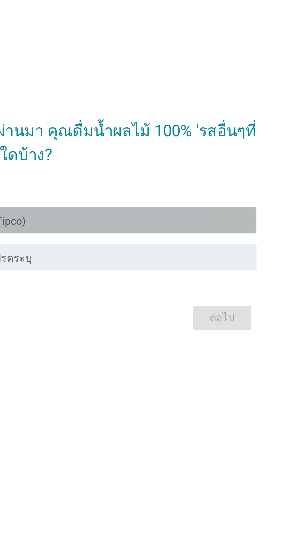
click at [200, 273] on div "check_box ทิปโก้ (Tipco)" at bounding box center [161, 269] width 128 height 7
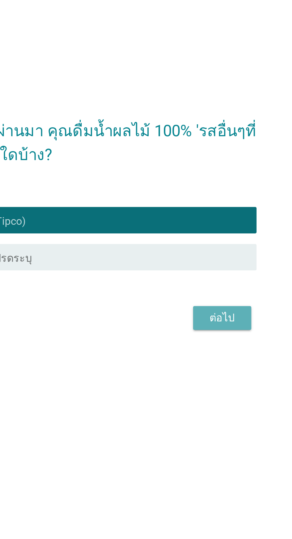
click at [210, 318] on div "ต่อไป" at bounding box center [213, 313] width 17 height 7
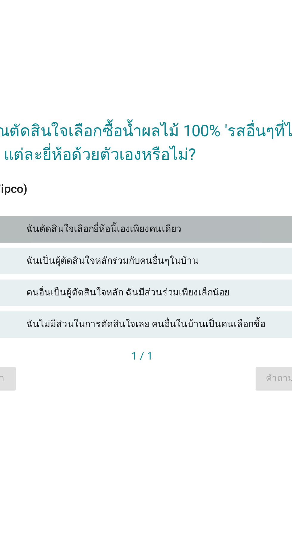
click at [183, 265] on div "ฉันตัดสินใจเลือกยี่ห้อนี้เองเพียงคนเดียว" at bounding box center [159, 261] width 131 height 7
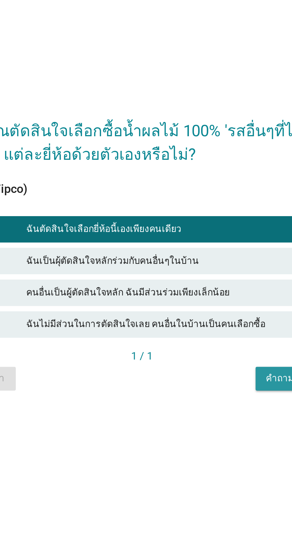
click at [204, 332] on div "คำถามต่อไป" at bounding box center [213, 328] width 22 height 6
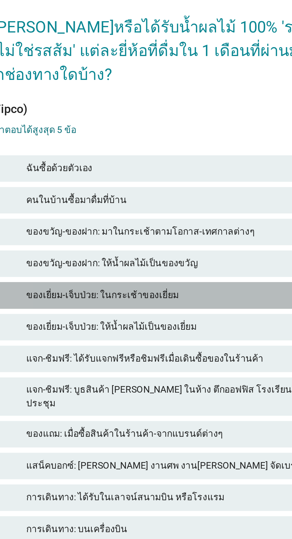
click at [166, 260] on div "ของเยี่ยม-เจ็บป่วย: ในกระเช้าของเยี่ยม" at bounding box center [159, 256] width 131 height 7
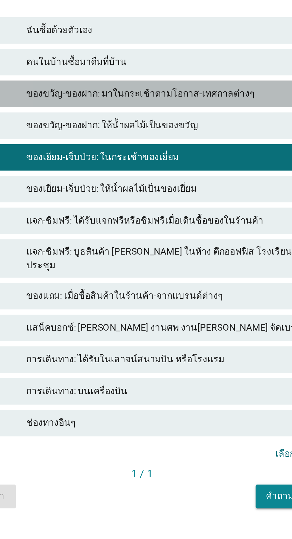
click at [187, 234] on div "check ของขวัญ-ของฝาก: มาในกระเช้าตามโอกาส-เทศกาลต่างๆ" at bounding box center [146, 228] width 166 height 12
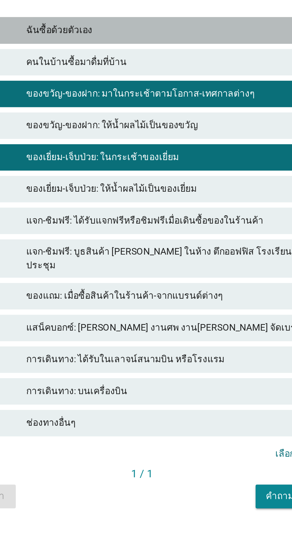
click at [187, 205] on div "check ฉันซื้อด้วยตัวเอง" at bounding box center [146, 200] width 166 height 12
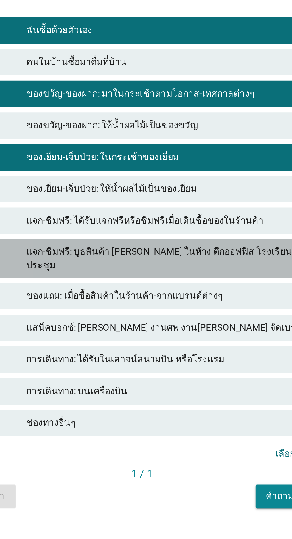
click at [165, 311] on div "check แจก-ชิมฟรี: บูธสินค้า [PERSON_NAME] ในห้าง ตึกออฟฟิส โรงเรียน ศูนย์ประชุม" at bounding box center [146, 302] width 166 height 17
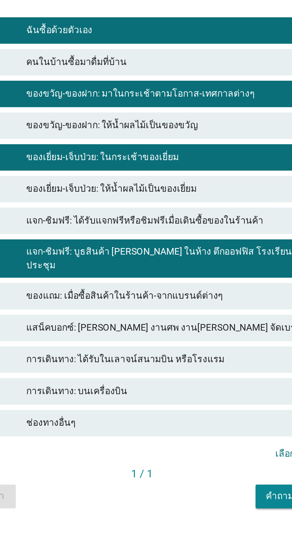
click at [169, 354] on div "check การเดินทาง: ได้รับในเลาจน์สนามบิน หรือโรงแรม" at bounding box center [146, 348] width 166 height 12
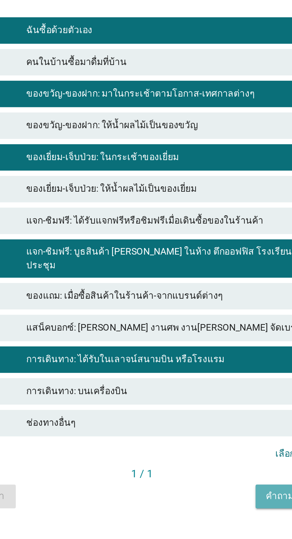
click at [203, 413] on div "คำถามต่อไป" at bounding box center [213, 410] width 22 height 6
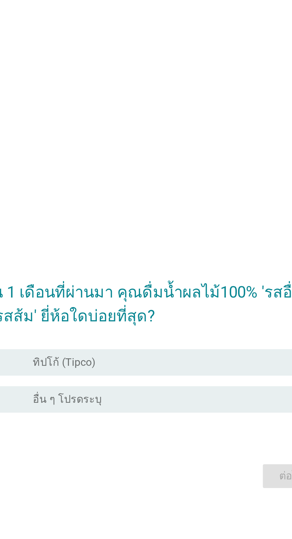
scroll to position [14, 0]
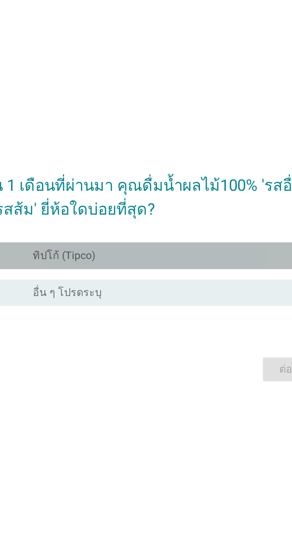
click at [167, 254] on div "A radio_button_unchecked ทิปโก้ (Tipco)" at bounding box center [148, 248] width 163 height 12
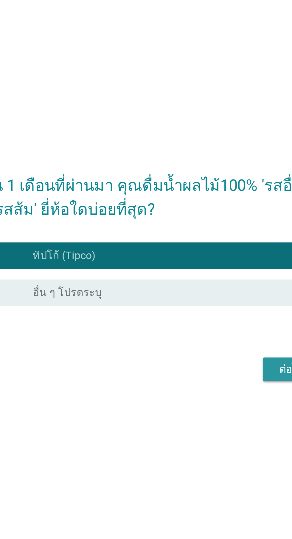
click at [202, 304] on button "ต่อไป" at bounding box center [214, 298] width 26 height 11
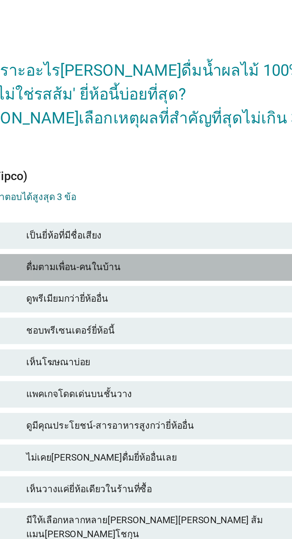
click at [172, 175] on div "check ดื่มตามเพื่อน-คนในบ้าน" at bounding box center [146, 169] width 166 height 12
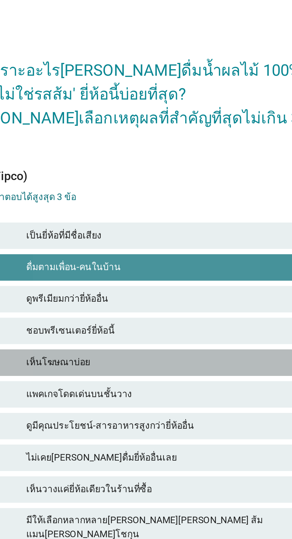
click at [163, 216] on div "เห็นโฆษณาบ่อย" at bounding box center [159, 211] width 131 height 7
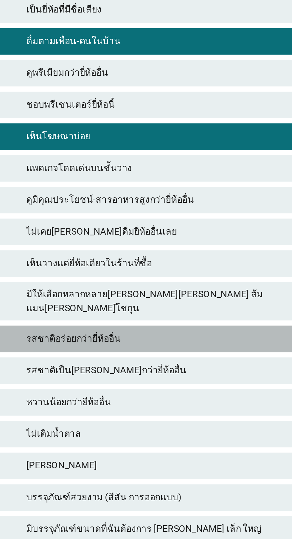
click at [169, 307] on div "รสชาติอร่อยกว่ายี่ห้ออื่น" at bounding box center [159, 303] width 131 height 7
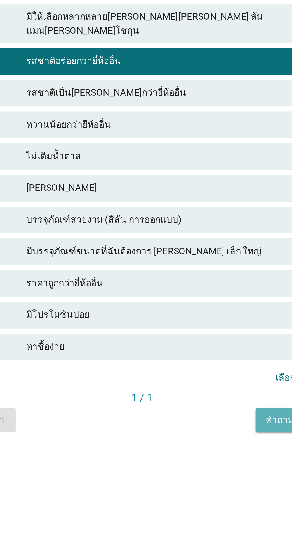
click at [199, 471] on button "คำถามต่อไป" at bounding box center [213, 465] width 32 height 11
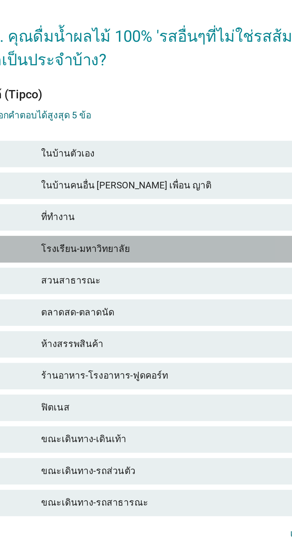
scroll to position [14, 0]
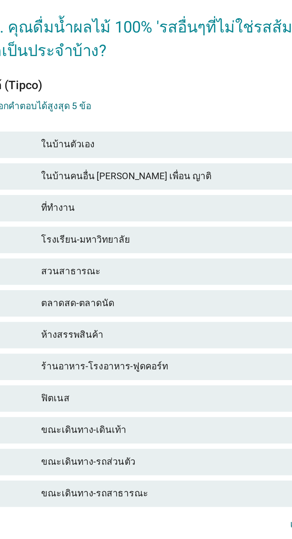
click at [180, 193] on div "ในบ้านตัวเอง" at bounding box center [159, 189] width 131 height 7
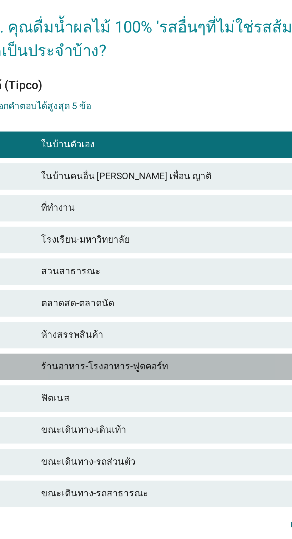
click at [159, 293] on div "ร้านอาหาร-โรงอาหาร-ฟูดคอร์ท" at bounding box center [159, 289] width 131 height 7
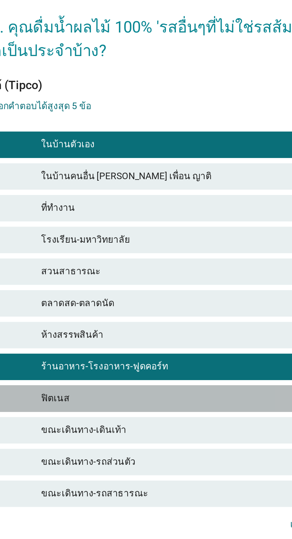
click at [156, 310] on div "check ฟิตเนส" at bounding box center [146, 304] width 166 height 12
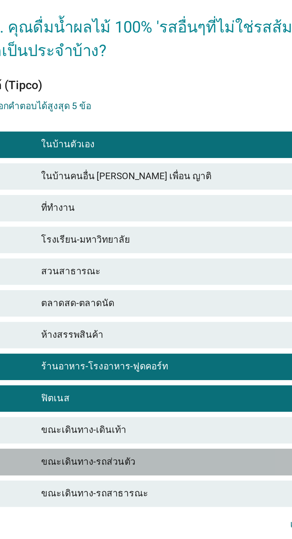
click at [151, 336] on div "ขณะเดินทาง-รถส่วนตัว" at bounding box center [159, 332] width 131 height 7
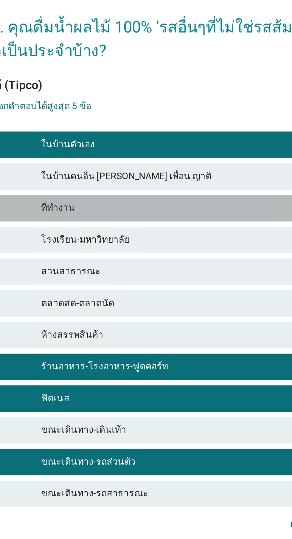
click at [164, 222] on div "ที่ทำงาน" at bounding box center [159, 218] width 131 height 7
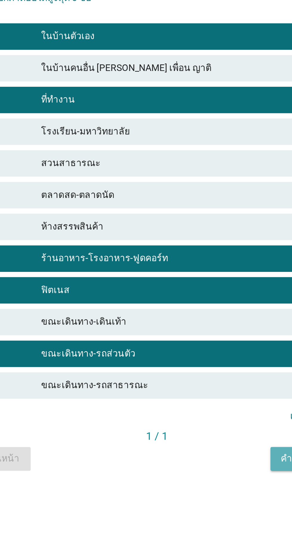
click at [199, 386] on button "คำถามต่อไป" at bounding box center [213, 380] width 32 height 11
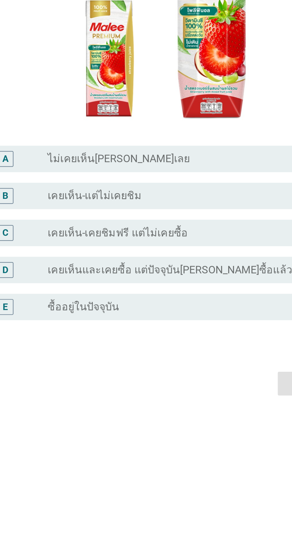
scroll to position [0, 0]
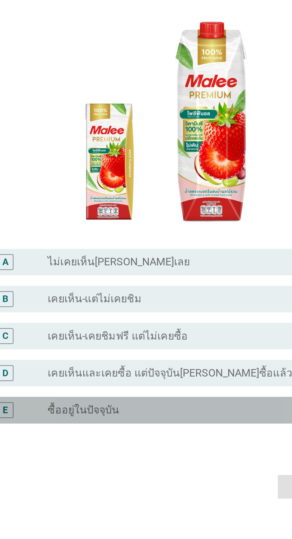
click at [160, 367] on div "radio_button_unchecked ซื้ออยู่ในปัจจุบัน" at bounding box center [158, 364] width 123 height 6
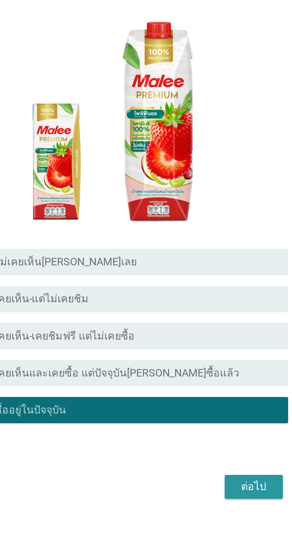
click at [210, 402] on div "ต่อไป" at bounding box center [213, 398] width 17 height 7
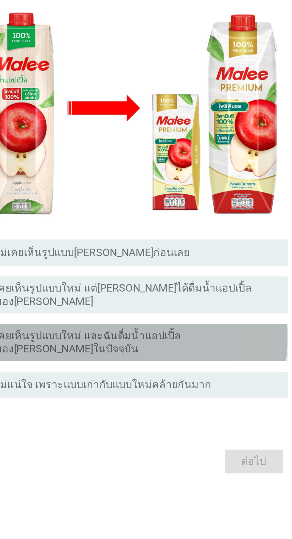
click at [198, 358] on label "เคยเห็นรูปแบบใหม่ และฉันดื่มน้ำแอปเปิ้ลของ[PERSON_NAME]ในปัจจุบัน" at bounding box center [158, 352] width 123 height 12
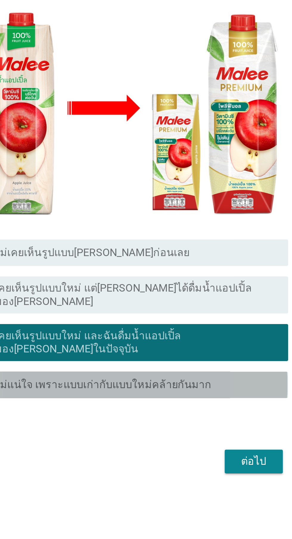
click at [209, 374] on div "radio_button_unchecked ไม่แน่ใจ เพราะแบบเก่ากับแบบใหม่คล้ายกันมาก" at bounding box center [158, 371] width 123 height 6
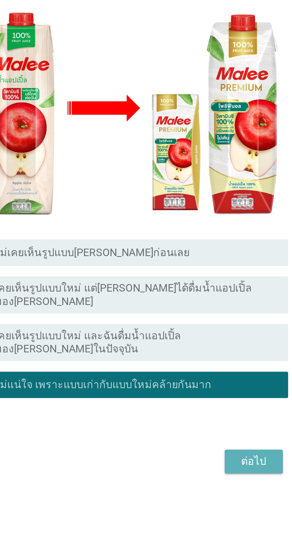
click at [214, 409] on div "ต่อไป" at bounding box center [213, 405] width 17 height 7
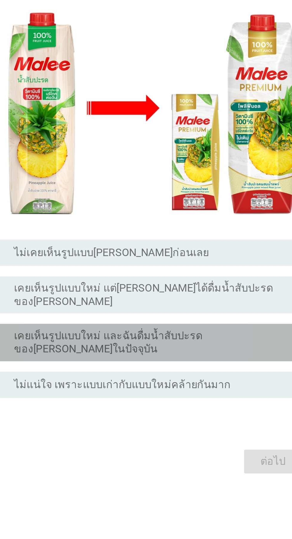
click at [188, 358] on label "เคยเห็นรูปแบบใหม่ และฉันดื่มน้ำสับปะรดของ[PERSON_NAME]ในปัจจุบัน" at bounding box center [158, 352] width 123 height 12
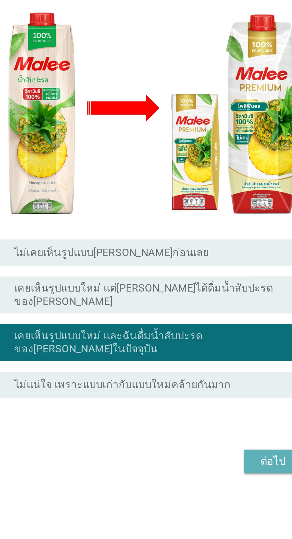
click at [210, 409] on div "ต่อไป" at bounding box center [213, 405] width 17 height 7
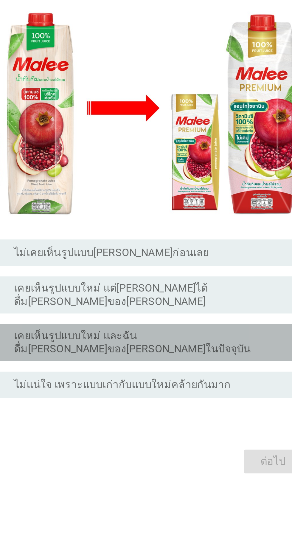
click at [191, 358] on label "เคยเห็นรูปแบบใหม่ และฉันดื่ม[PERSON_NAME]ของ[PERSON_NAME]ในปัจจุบัน" at bounding box center [158, 352] width 123 height 12
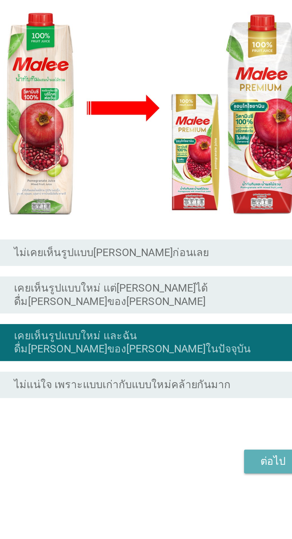
click at [208, 409] on div "ต่อไป" at bounding box center [213, 405] width 17 height 7
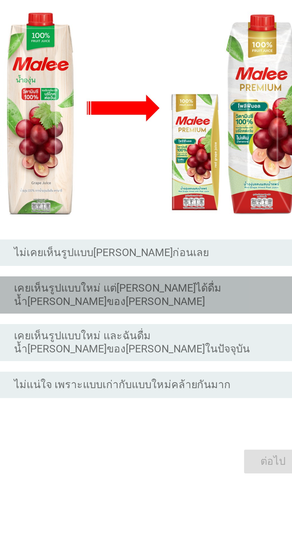
click at [202, 336] on div "radio_button_unchecked เคยเห็นรูปแบบใหม่ แต่[PERSON_NAME]ได้ดื่มน้ำ[PERSON_NAME…" at bounding box center [158, 330] width 123 height 12
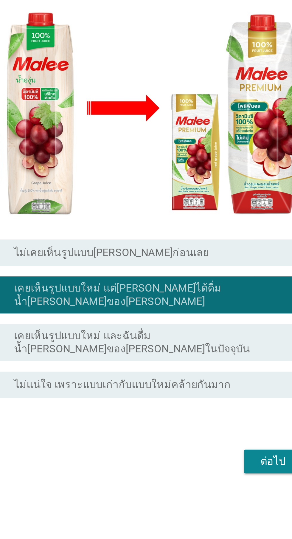
click at [196, 358] on label "เคยเห็นรูปแบบใหม่ และฉันดื่มน้ำ[PERSON_NAME]ของ[PERSON_NAME]ในปัจจุบัน" at bounding box center [158, 352] width 123 height 12
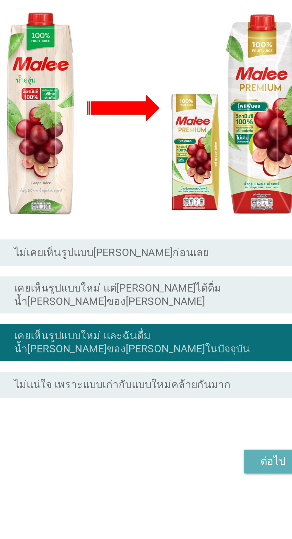
click at [210, 409] on div "ต่อไป" at bounding box center [213, 405] width 17 height 7
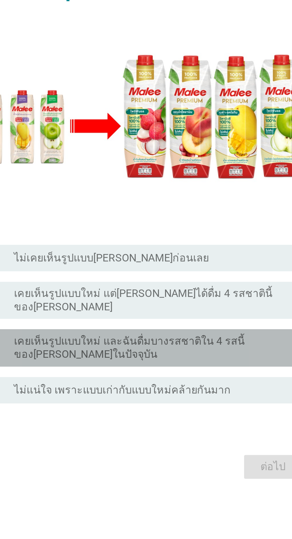
click at [192, 358] on label "เคยเห็นรูปแบบใหม่ และฉันดื่มบางรสชาติใน 4 รสนี้ของ[PERSON_NAME]ในปัจจุบัน" at bounding box center [158, 352] width 123 height 12
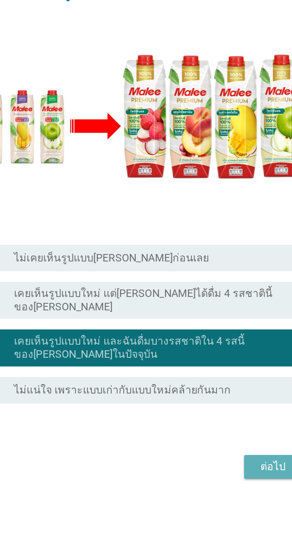
click at [209, 409] on div "ต่อไป" at bounding box center [213, 405] width 17 height 7
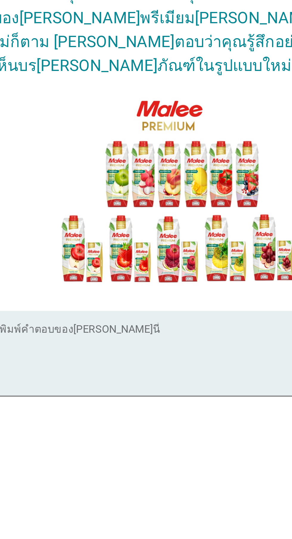
click at [144, 339] on textarea "พิมพ์คำตอบของคุณ ที่นี่" at bounding box center [148, 332] width 163 height 31
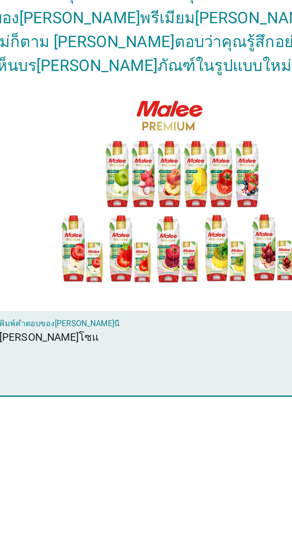
type textarea "[PERSON_NAME]โซแล"
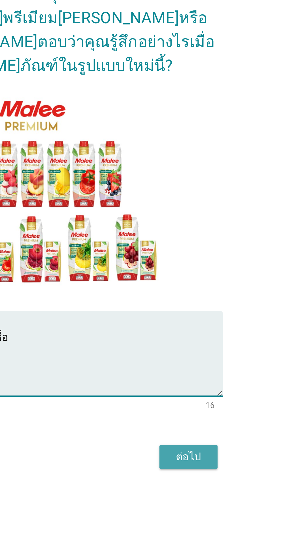
type textarea "[PERSON_NAME]โซและชวนซื้อ"
click at [213, 380] on div "ต่อไป" at bounding box center [213, 376] width 17 height 7
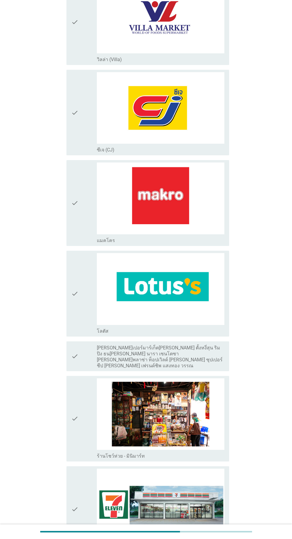
scroll to position [654, 0]
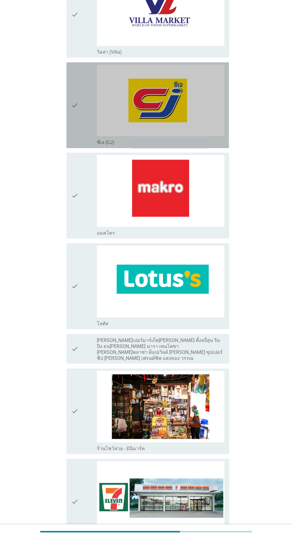
click at [188, 101] on img at bounding box center [161, 101] width 128 height 72
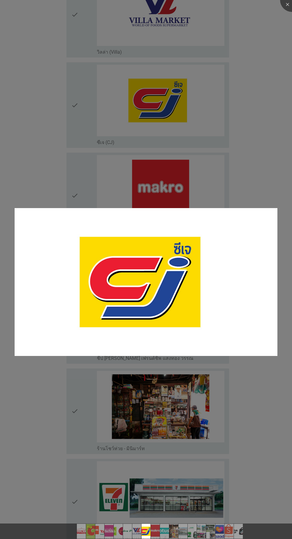
click at [144, 296] on img at bounding box center [146, 282] width 263 height 148
click at [68, 271] on img at bounding box center [146, 282] width 263 height 148
click at [275, 188] on div at bounding box center [146, 269] width 292 height 539
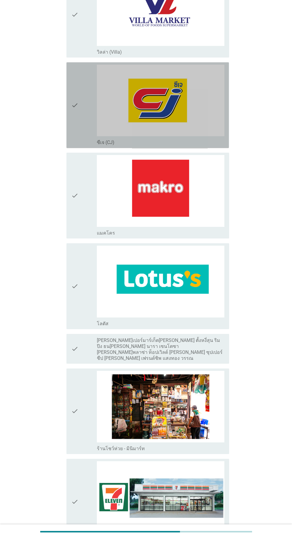
click at [86, 101] on div "check" at bounding box center [84, 105] width 26 height 81
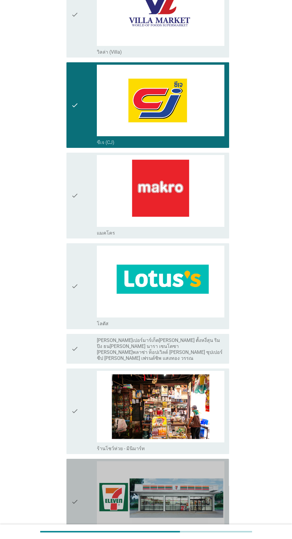
click at [72, 473] on icon "check" at bounding box center [74, 501] width 7 height 81
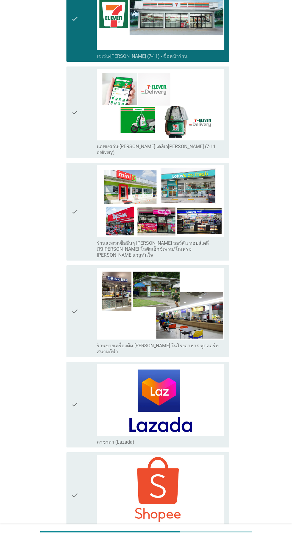
scroll to position [1223, 0]
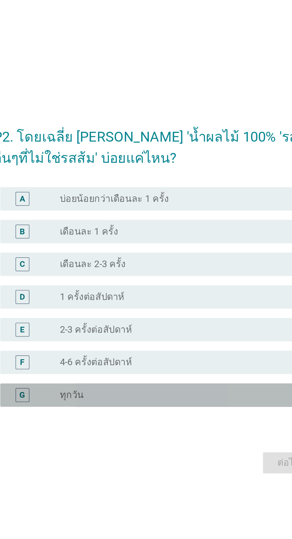
click at [158, 326] on div "G radio_button_unchecked ทุกวัน" at bounding box center [148, 320] width 163 height 12
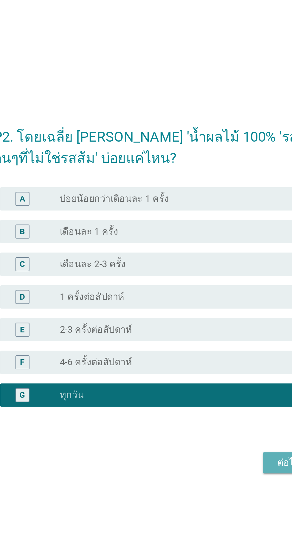
click at [209, 358] on div "ต่อไป" at bounding box center [213, 354] width 17 height 7
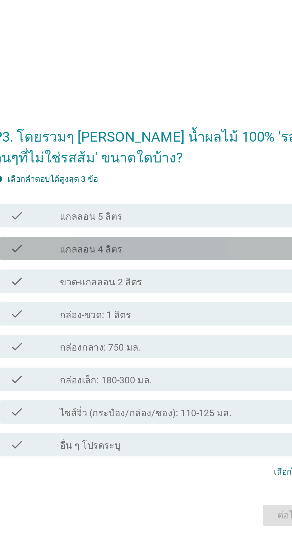
click at [175, 238] on div "check check_box_outline_blank แกลลอน 4 ลิตร" at bounding box center [148, 232] width 163 height 12
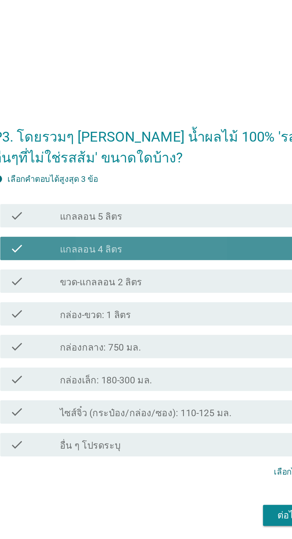
click at [182, 238] on div "check check_box_outline_blank แกลลอน 4 ลิตร" at bounding box center [148, 232] width 163 height 12
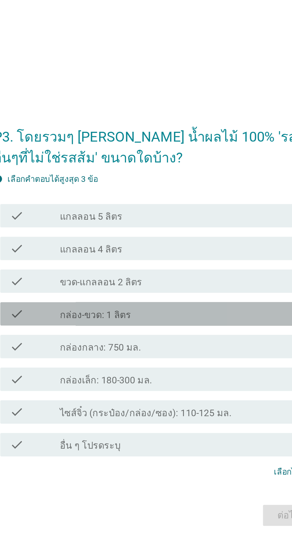
click at [166, 269] on div "check_box_outline_blank กล่อง-ขวด: 1 ลิตร" at bounding box center [161, 265] width 128 height 7
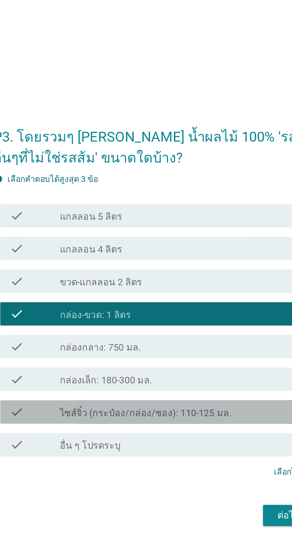
click at [174, 319] on label "ไซส์จิ๋ว (กระป๋อง/กล่อง/ซอง): 110-125 มล." at bounding box center [141, 316] width 88 height 6
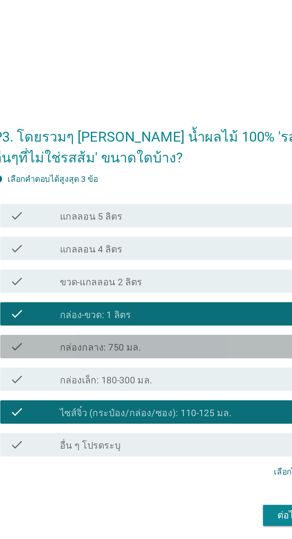
click at [173, 286] on div "check_box_outline_blank กล่องกลาง: 750 มล." at bounding box center [161, 282] width 128 height 7
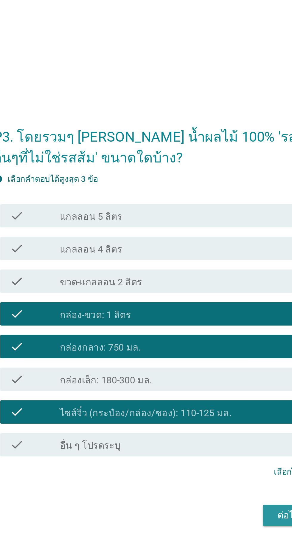
click at [205, 372] on div "ต่อไป" at bounding box center [213, 368] width 17 height 7
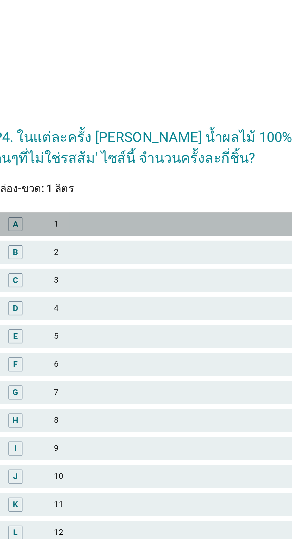
click at [181, 186] on div "1" at bounding box center [159, 182] width 131 height 7
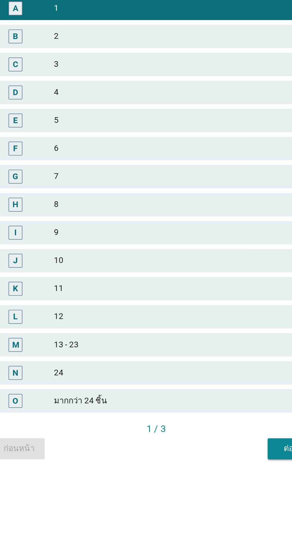
click at [171, 258] on div "6" at bounding box center [159, 254] width 131 height 7
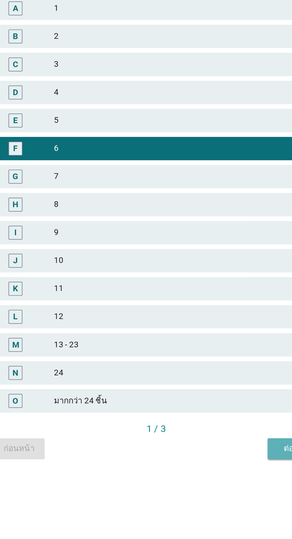
click at [209, 410] on div "ต่อไป" at bounding box center [216, 407] width 17 height 6
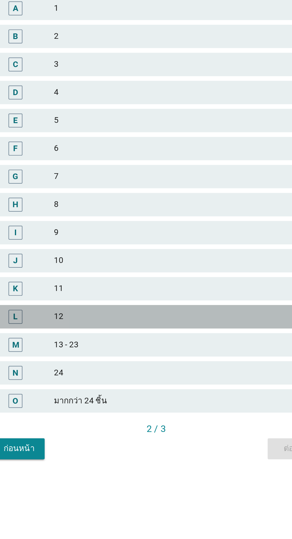
click at [147, 344] on div "12" at bounding box center [159, 339] width 131 height 7
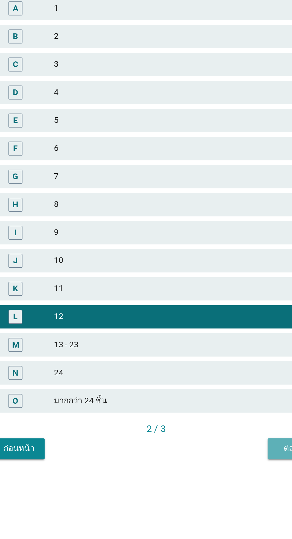
click at [206, 413] on button "ต่อไป" at bounding box center [216, 407] width 26 height 11
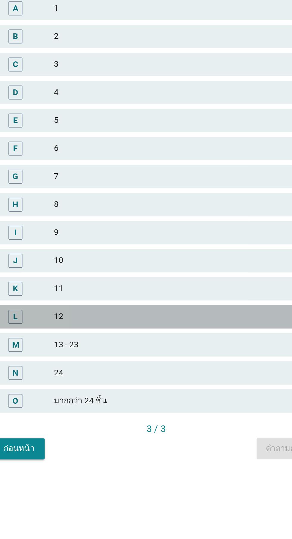
click at [174, 344] on div "12" at bounding box center [159, 339] width 131 height 7
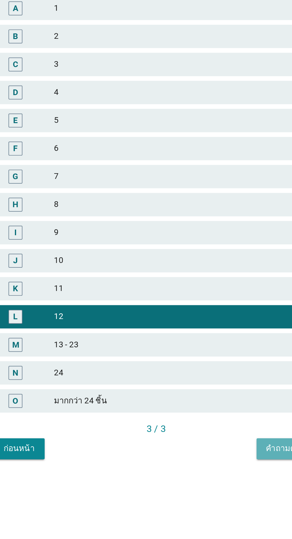
click at [203, 410] on div "คำถามต่อไป" at bounding box center [213, 407] width 22 height 6
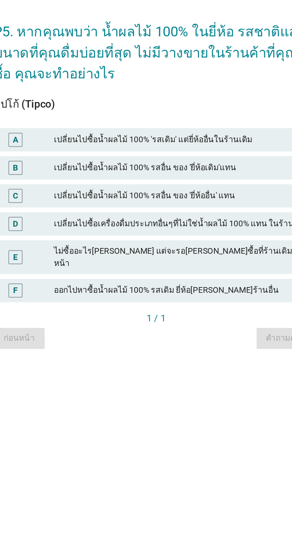
scroll to position [14, 0]
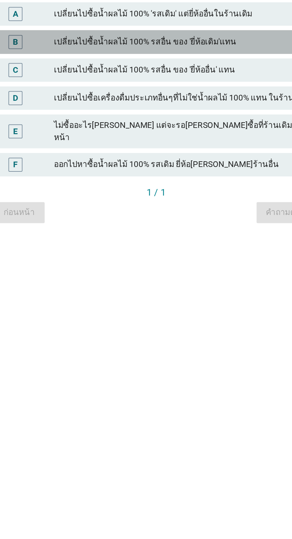
click at [193, 256] on div "B เปลี่ยนไปซื้อน้ำผลไม้ 100% รสอื่น ของ 'ยี่ห้อเดิม'แทน" at bounding box center [146, 250] width 166 height 12
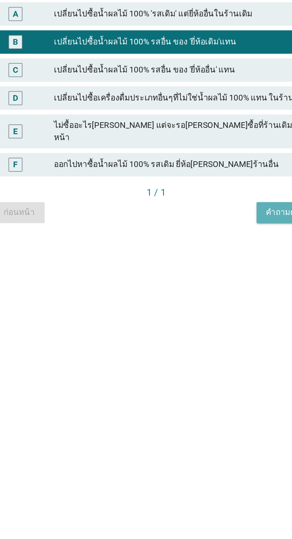
click at [205, 340] on div "คำถามต่อไป" at bounding box center [213, 336] width 22 height 6
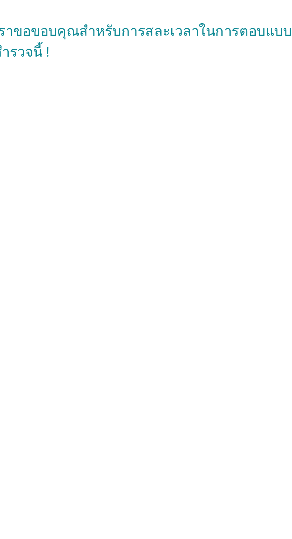
scroll to position [0, 0]
